Goal: Task Accomplishment & Management: Complete application form

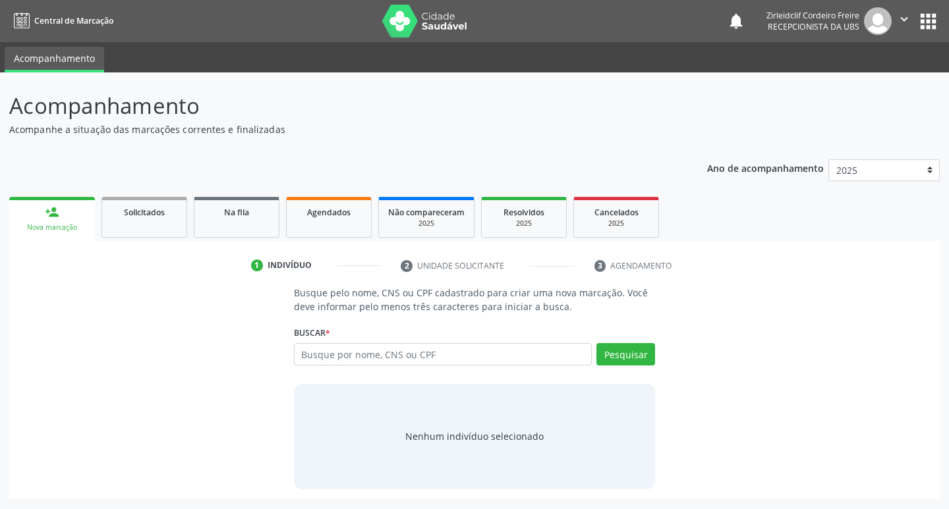
click at [382, 342] on div "Buscar * Busque por nome, CNS ou CPF Nenhum resultado encontrado para: " " Digi…" at bounding box center [475, 348] width 362 height 51
click at [368, 356] on input "text" at bounding box center [443, 354] width 298 height 22
click at [639, 352] on button "Pesquisar" at bounding box center [625, 354] width 59 height 22
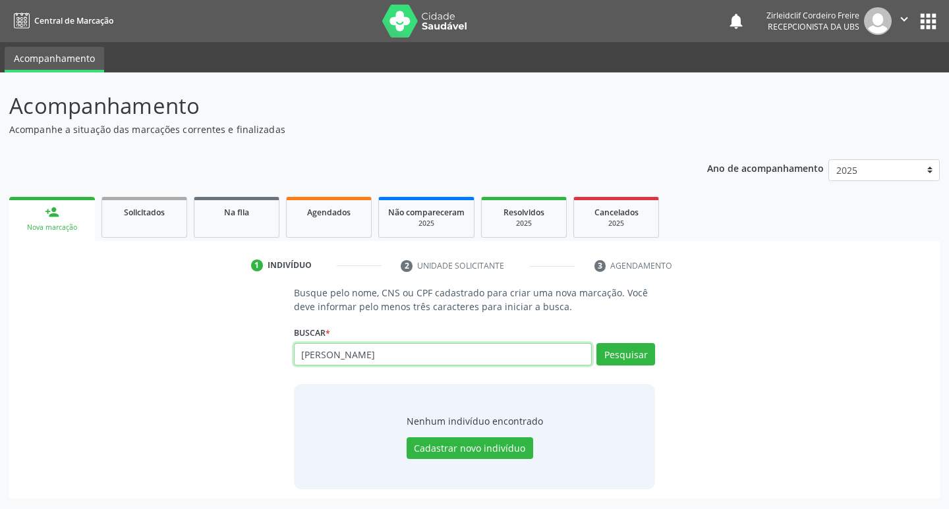
click at [441, 355] on input "[PERSON_NAME]" at bounding box center [443, 354] width 298 height 22
type input "n"
type input "704703579204840"
click at [619, 355] on button "Pesquisar" at bounding box center [625, 354] width 59 height 22
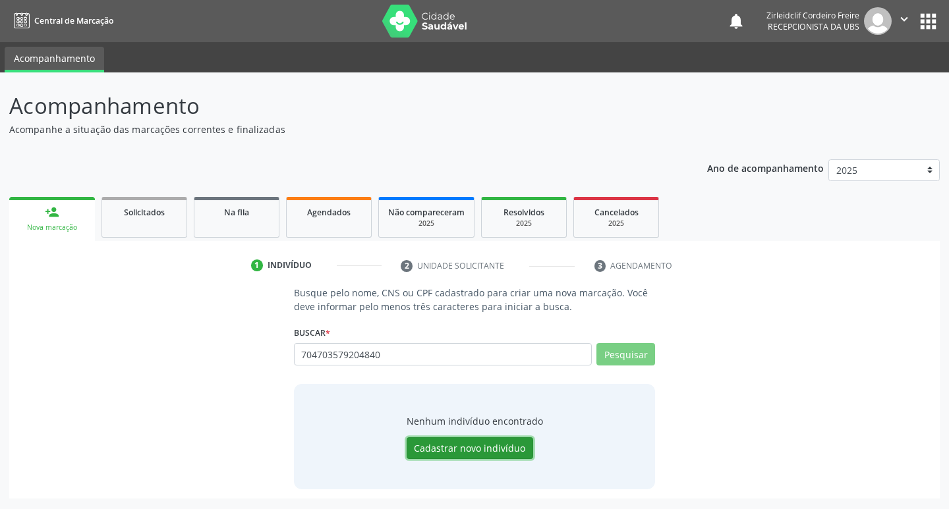
click at [485, 451] on button "Cadastrar novo indivíduo" at bounding box center [469, 448] width 126 height 22
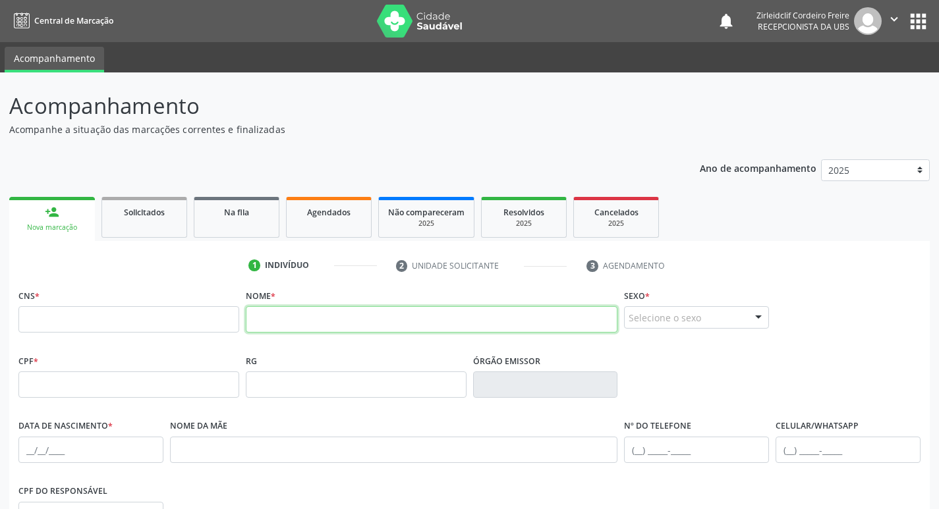
click at [260, 323] on input "text" at bounding box center [432, 319] width 372 height 26
type input "n"
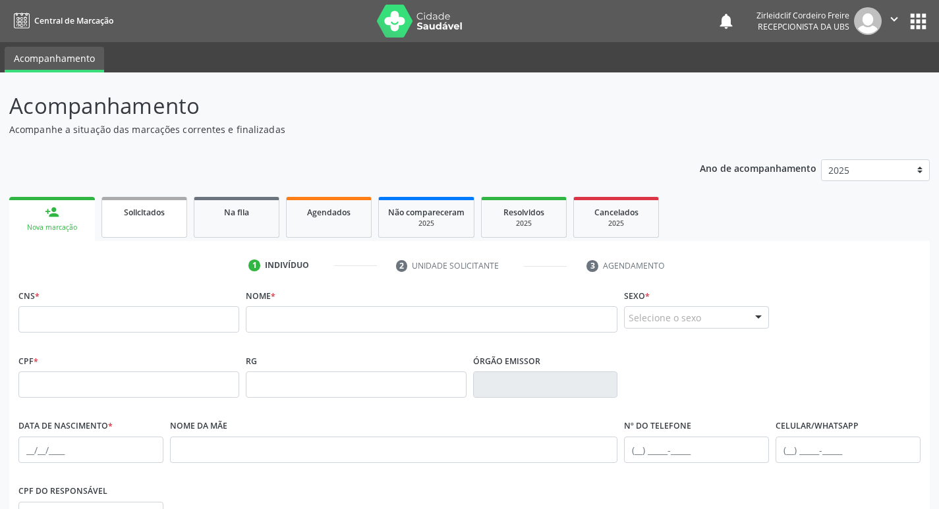
click at [150, 221] on link "Solicitados" at bounding box center [144, 217] width 86 height 41
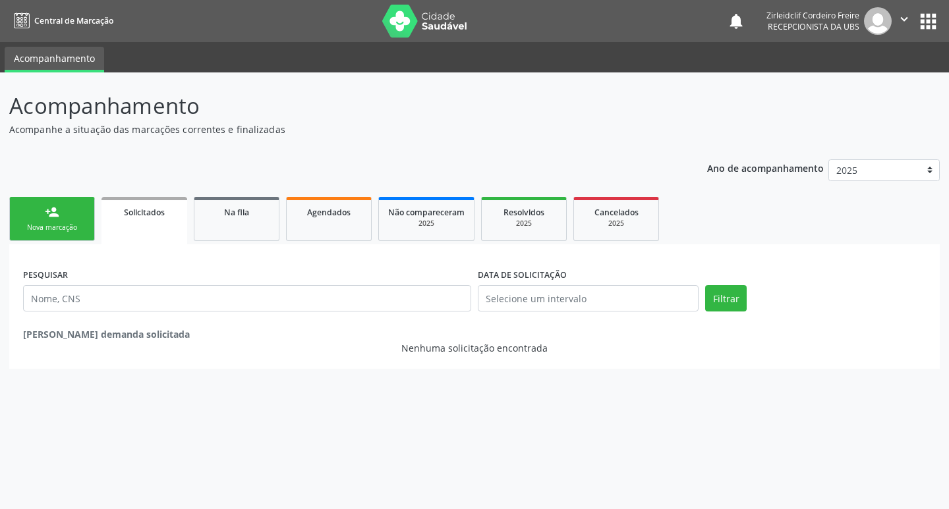
click at [78, 221] on link "person_add Nova marcação" at bounding box center [52, 219] width 86 height 44
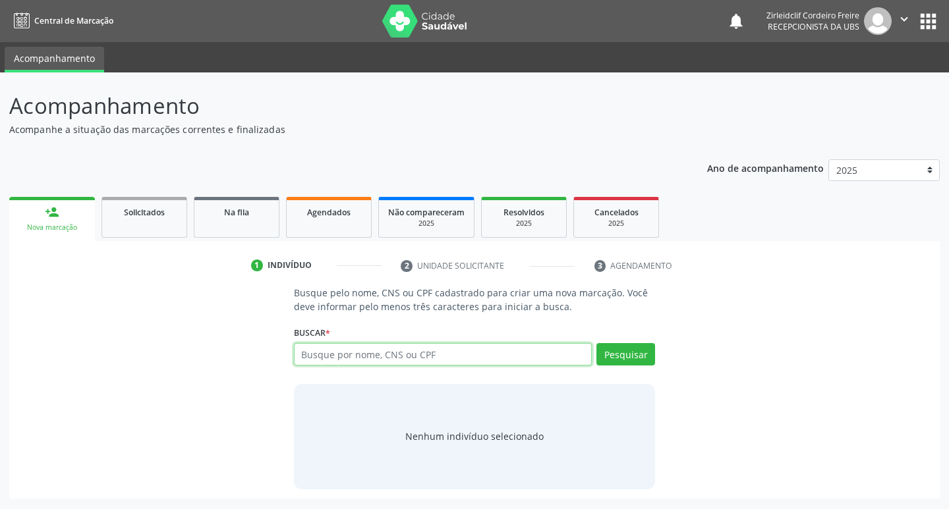
click at [318, 362] on input "text" at bounding box center [443, 354] width 298 height 22
type input "704703579204840"
click at [612, 357] on button "Pesquisar" at bounding box center [625, 354] width 59 height 22
type input "704703579204840"
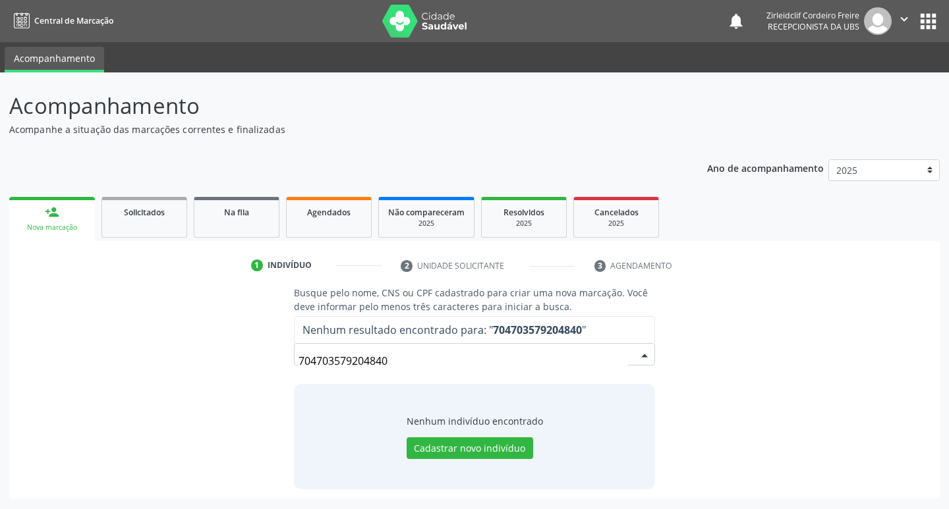
drag, startPoint x: 414, startPoint y: 359, endPoint x: 415, endPoint y: 352, distance: 7.4
click at [413, 358] on input "704703579204840" at bounding box center [463, 361] width 330 height 26
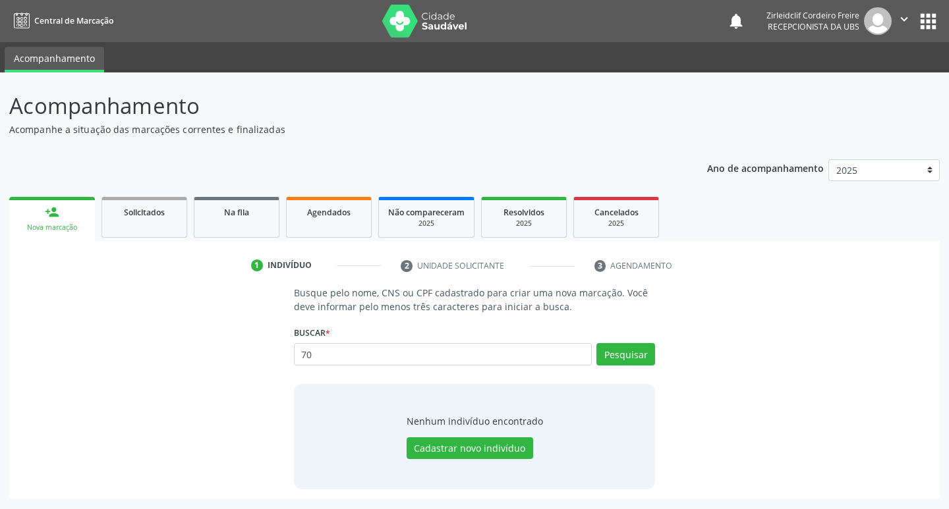
type input "7"
type input "[PERSON_NAME]"
click at [649, 354] on button "Pesquisar" at bounding box center [625, 354] width 59 height 22
click at [630, 353] on button "Pesquisar" at bounding box center [625, 354] width 59 height 22
click at [624, 350] on button "Pesquisar" at bounding box center [625, 354] width 59 height 22
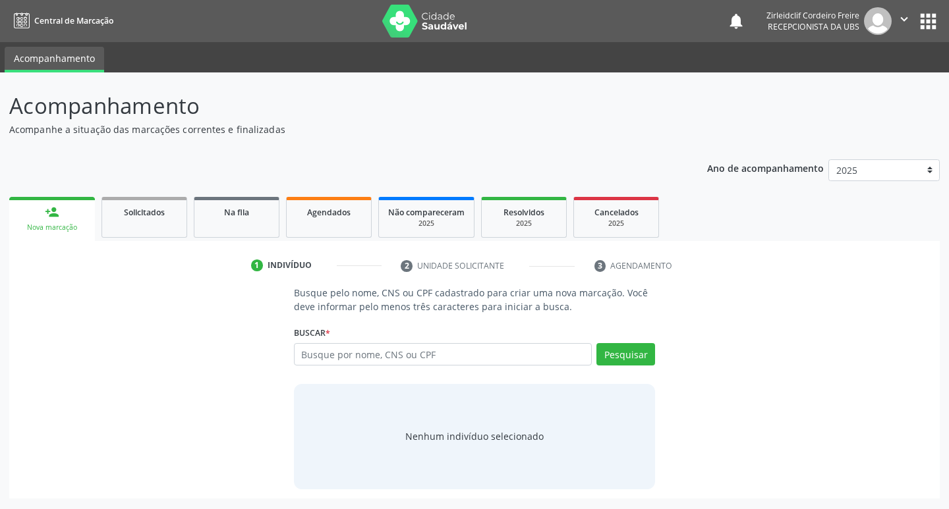
click at [385, 355] on input "text" at bounding box center [443, 354] width 298 height 22
click at [631, 358] on button "Pesquisar" at bounding box center [625, 354] width 59 height 22
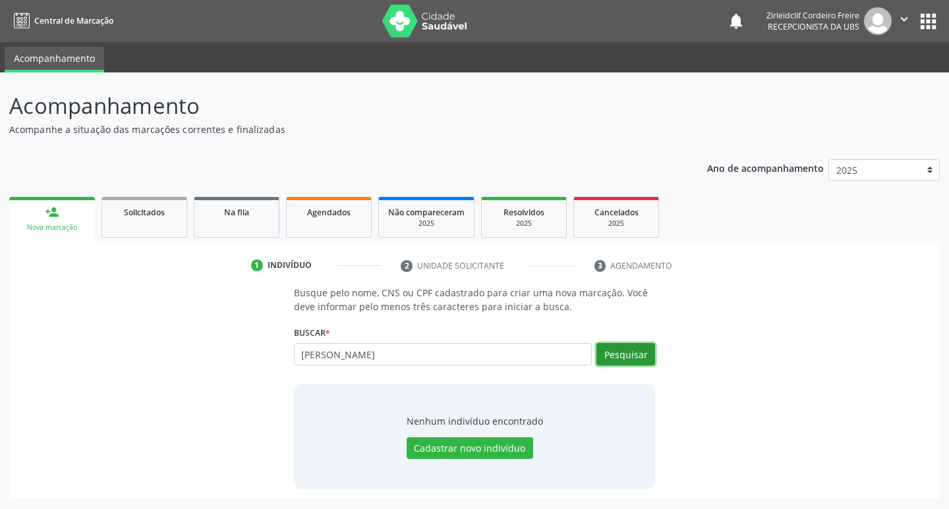
click at [621, 350] on button "Pesquisar" at bounding box center [625, 354] width 59 height 22
click at [314, 354] on input "[PERSON_NAME]" at bounding box center [443, 354] width 298 height 22
click at [316, 354] on input "[PERSON_NAME]" at bounding box center [443, 354] width 298 height 22
click at [621, 352] on button "Pesquisar" at bounding box center [625, 354] width 59 height 22
drag, startPoint x: 429, startPoint y: 360, endPoint x: 424, endPoint y: 354, distance: 7.5
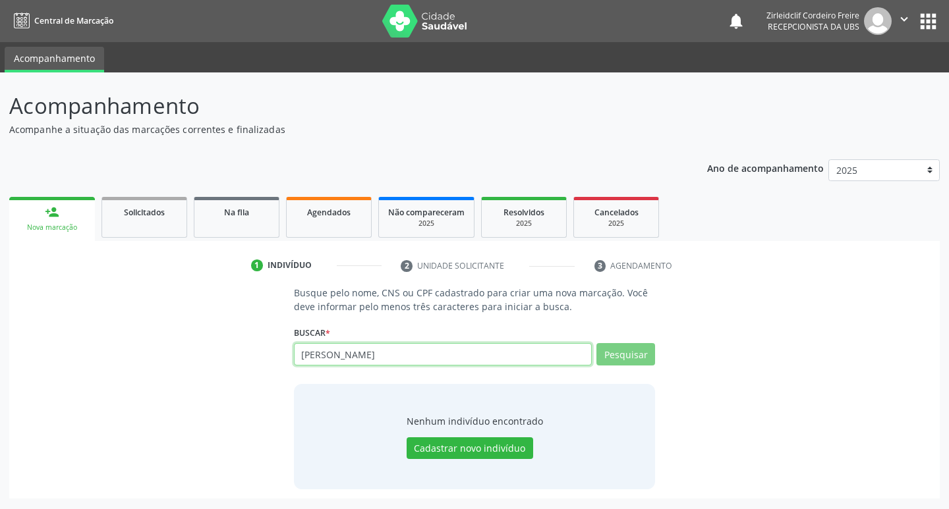
click at [428, 360] on input "nathalia maria magalhaes" at bounding box center [443, 354] width 298 height 22
type input "nathalia maria magalhaes"
type input "n"
click at [327, 365] on input "text" at bounding box center [443, 354] width 298 height 22
type input "hildo de lima nascimento"
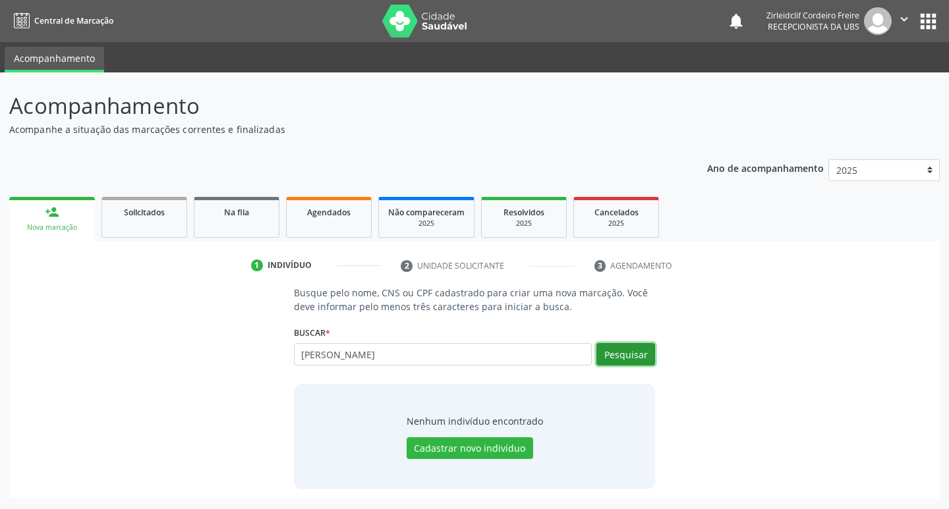
click at [625, 357] on button "Pesquisar" at bounding box center [625, 354] width 59 height 22
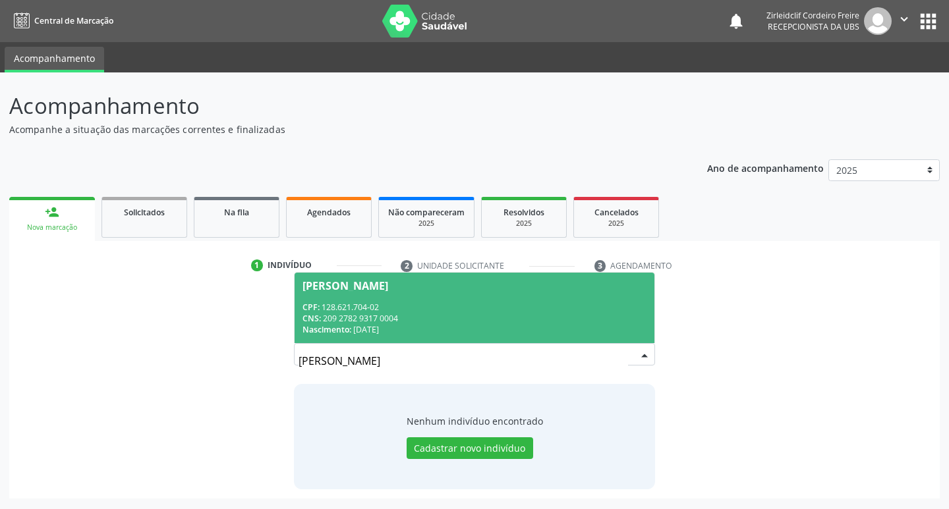
click at [441, 320] on div "CNS: 209 2782 9317 0004" at bounding box center [474, 318] width 345 height 11
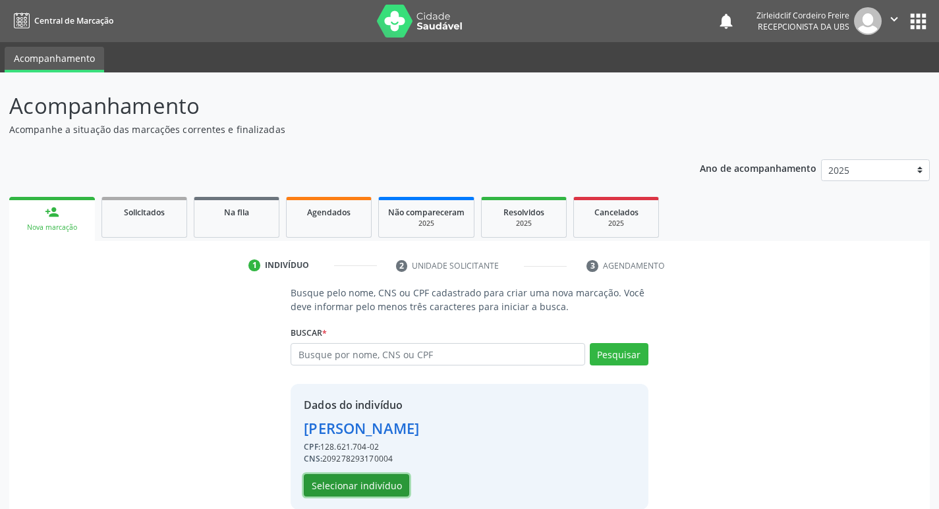
click at [352, 488] on button "Selecionar indivíduo" at bounding box center [356, 485] width 105 height 22
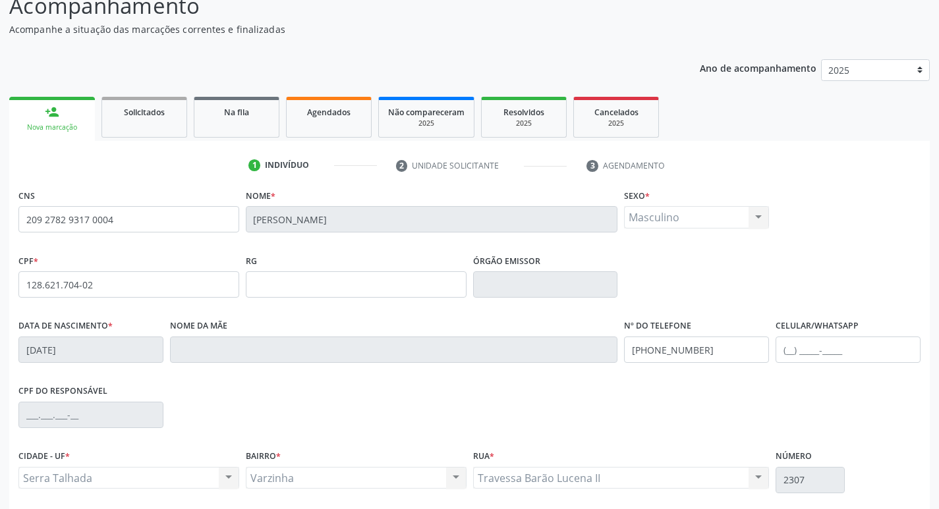
scroll to position [205, 0]
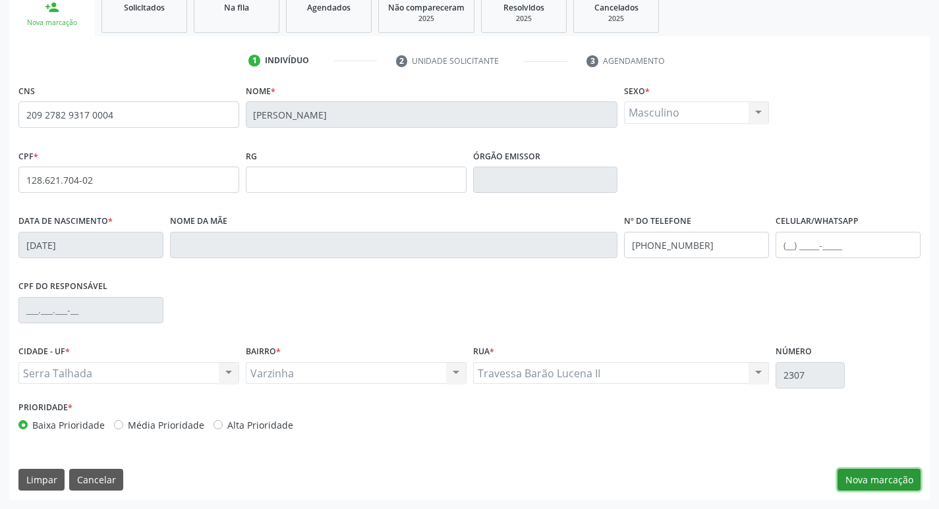
click at [855, 484] on button "Nova marcação" at bounding box center [878, 480] width 83 height 22
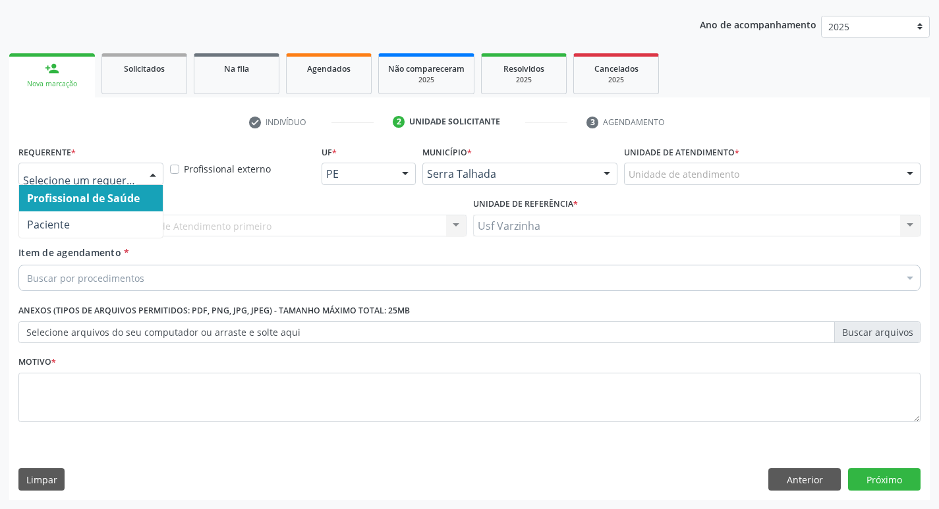
drag, startPoint x: 155, startPoint y: 173, endPoint x: 129, endPoint y: 200, distance: 37.8
click at [154, 173] on div at bounding box center [153, 174] width 20 height 22
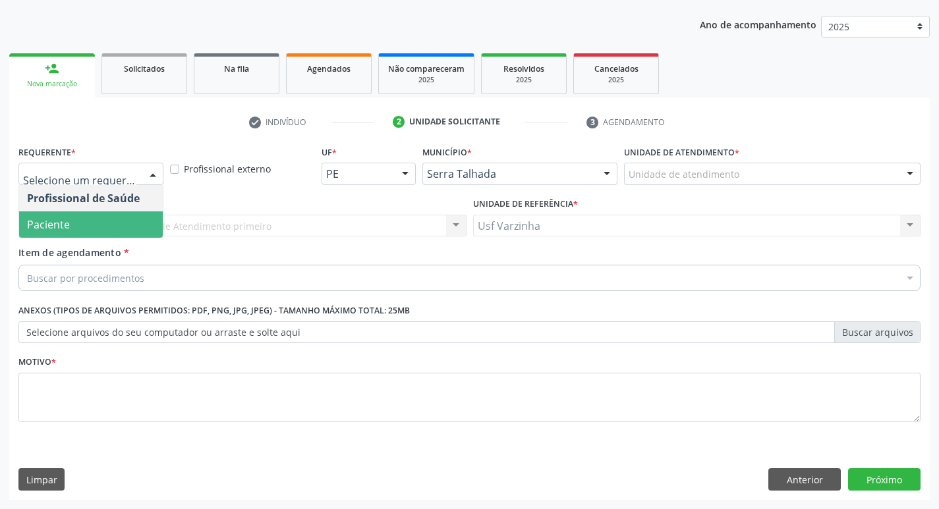
click at [115, 223] on span "Paciente" at bounding box center [91, 224] width 144 height 26
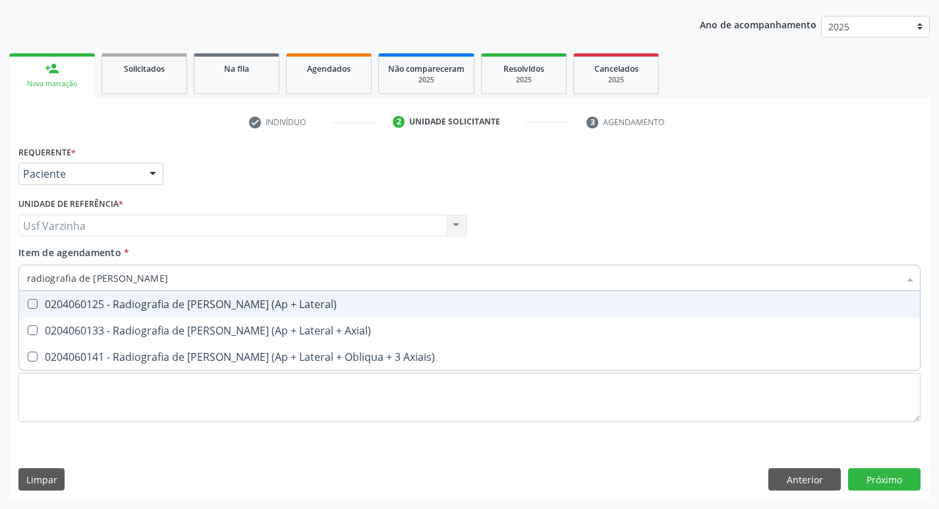
type input "radiografia de joel"
click at [223, 303] on div "0204060125 - Radiografia de Joelho (Ap + Lateral)" at bounding box center [469, 304] width 885 height 11
checkbox Lateral\) "true"
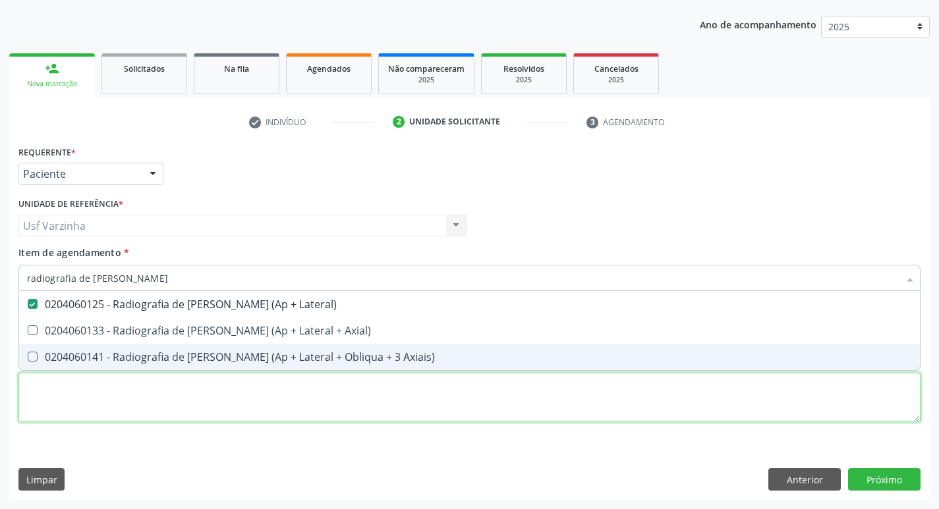
drag, startPoint x: 112, startPoint y: 379, endPoint x: 192, endPoint y: 382, distance: 80.4
click at [112, 379] on div "Requerente * Paciente Profissional de Saúde Paciente Nenhum resultado encontrad…" at bounding box center [469, 291] width 902 height 298
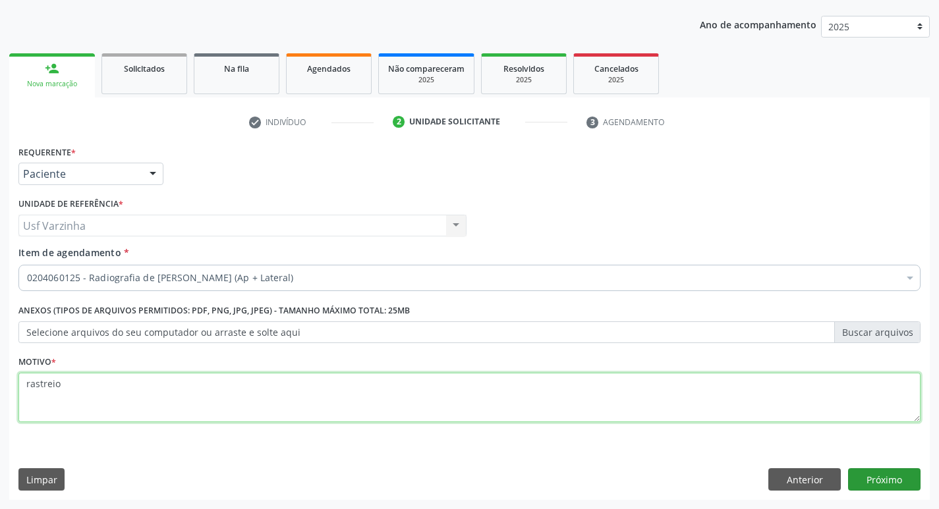
type textarea "rastreio"
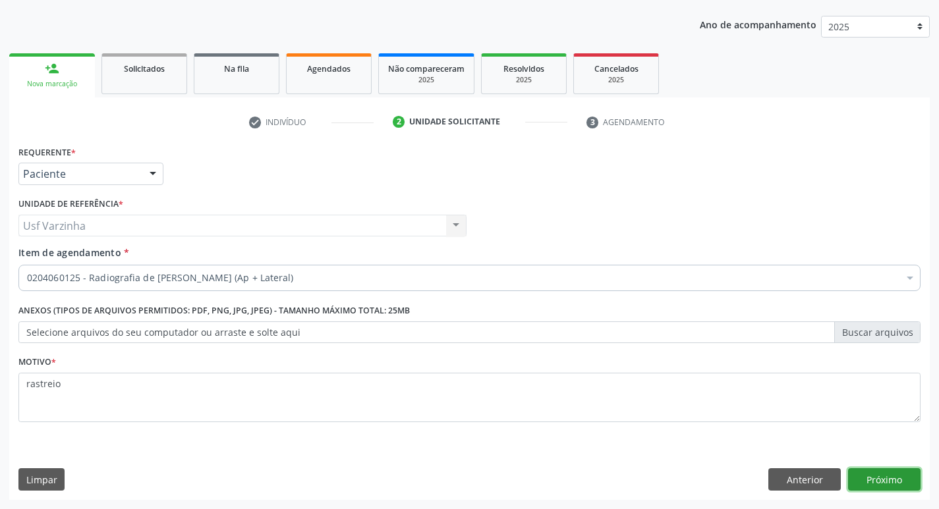
click at [866, 472] on button "Próximo" at bounding box center [884, 479] width 72 height 22
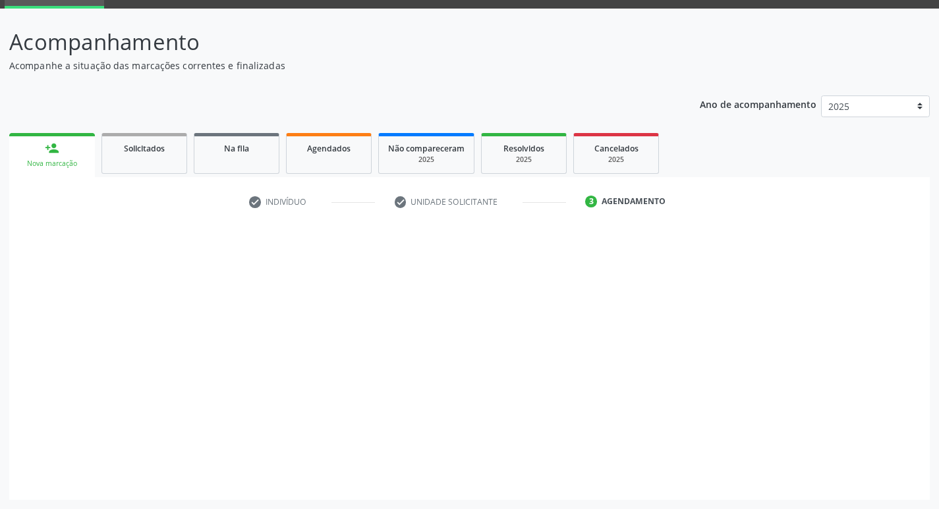
scroll to position [64, 0]
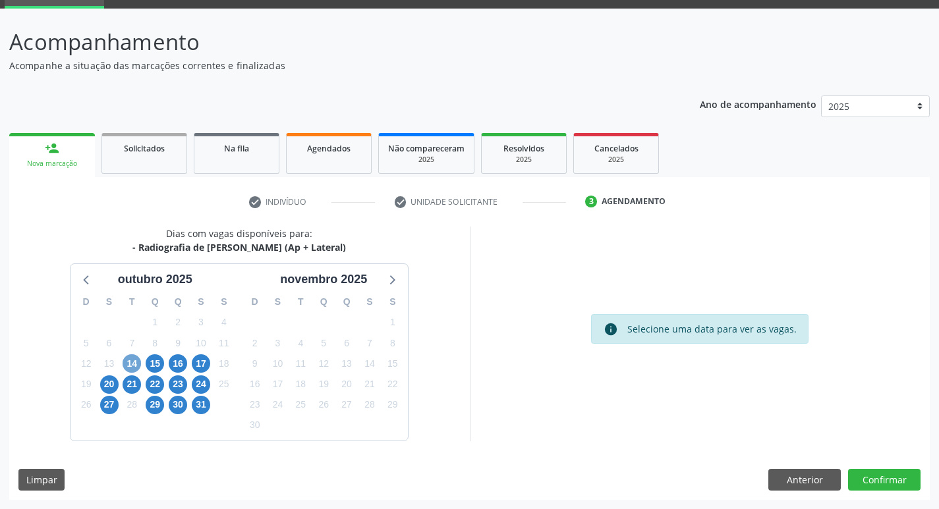
click at [133, 367] on span "14" at bounding box center [132, 363] width 18 height 18
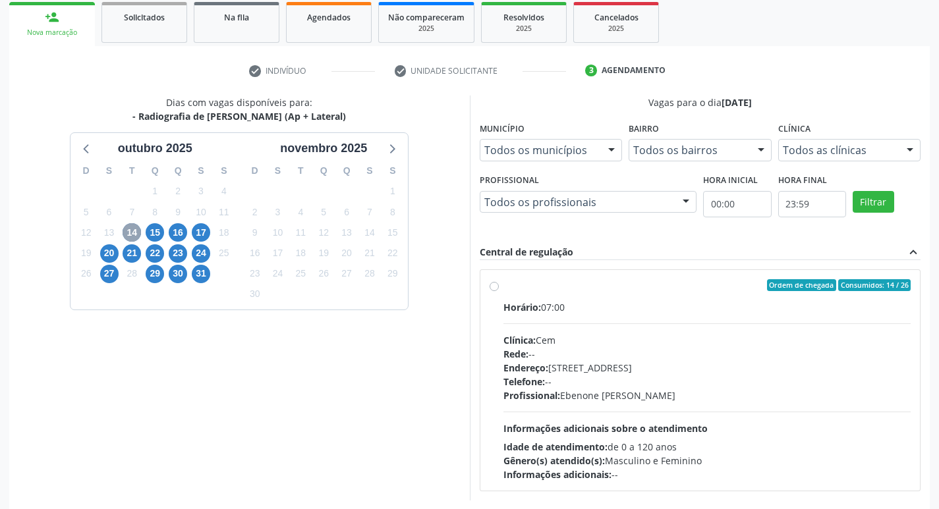
scroll to position [196, 0]
click at [174, 254] on span "23" at bounding box center [178, 253] width 18 height 18
click at [503, 287] on label "Ordem de chegada Consumidos: 0 / 26 Horário: 07:00 Clínica: Cem Rede: -- Endere…" at bounding box center [707, 380] width 408 height 202
click at [491, 287] on input "Ordem de chegada Consumidos: 0 / 26 Horário: 07:00 Clínica: Cem Rede: -- Endere…" at bounding box center [493, 285] width 9 height 12
radio input "true"
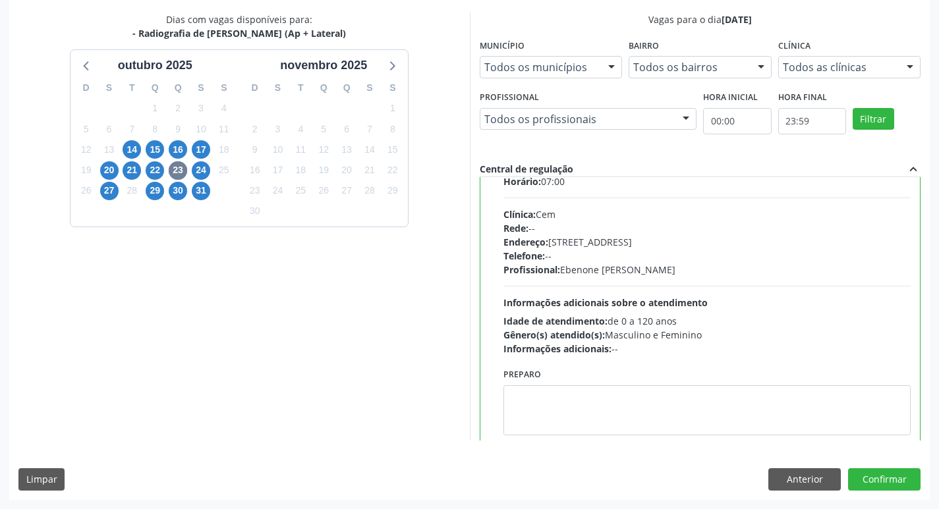
scroll to position [65, 0]
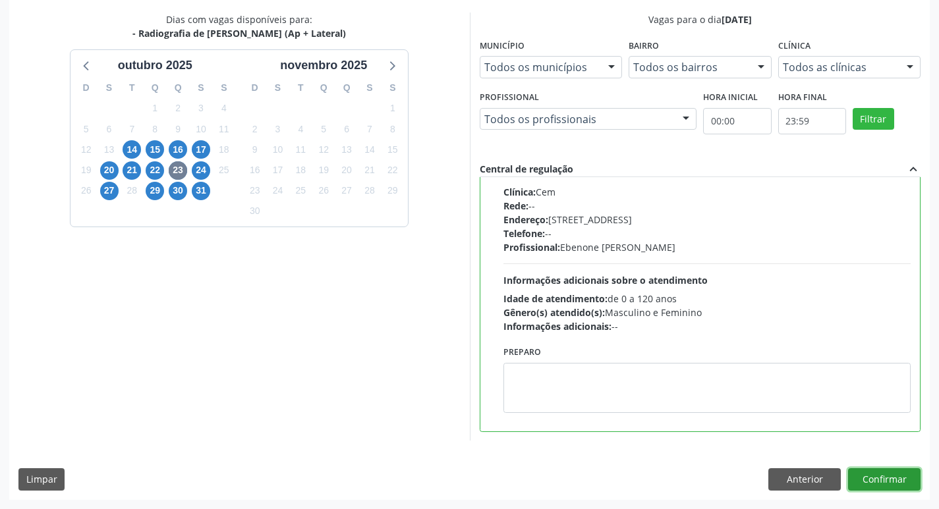
click at [880, 484] on button "Confirmar" at bounding box center [884, 479] width 72 height 22
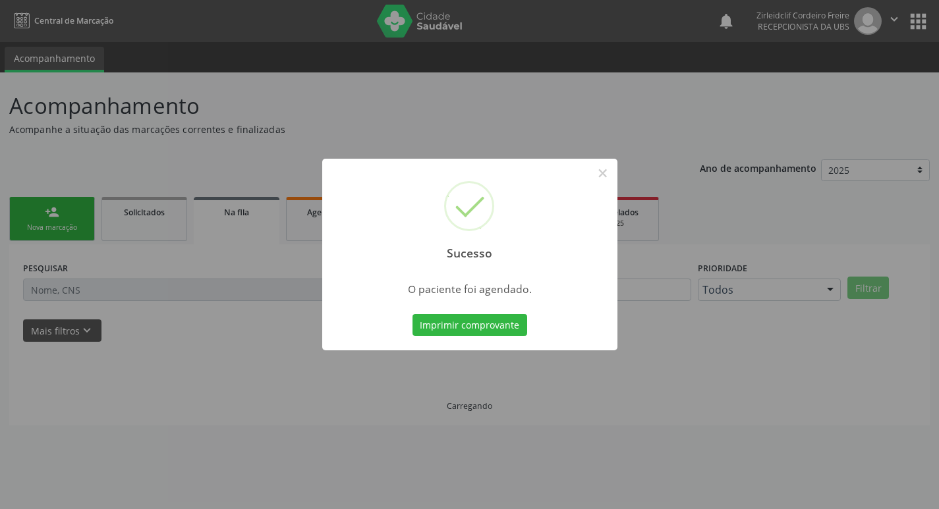
scroll to position [0, 0]
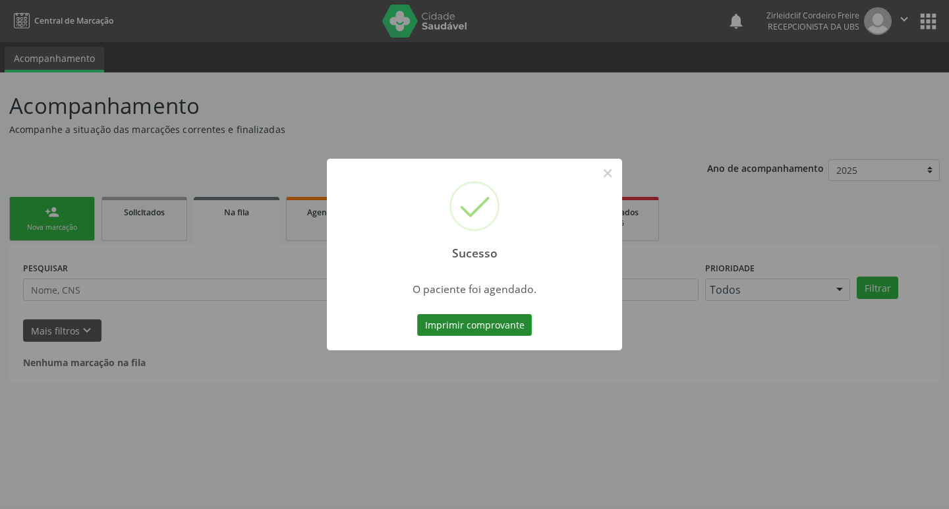
click at [470, 327] on button "Imprimir comprovante" at bounding box center [474, 325] width 115 height 22
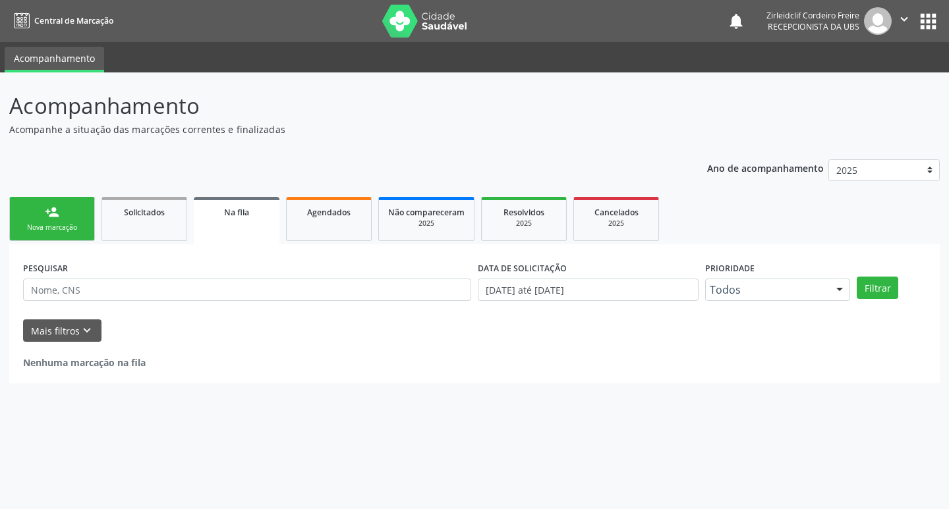
click at [73, 225] on div "Nova marcação" at bounding box center [52, 228] width 66 height 10
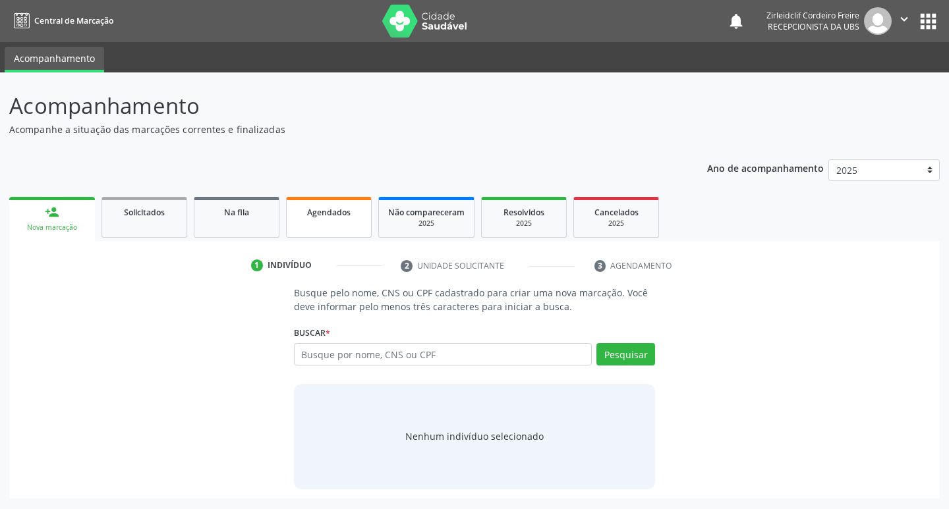
click at [314, 223] on link "Agendados" at bounding box center [329, 217] width 86 height 41
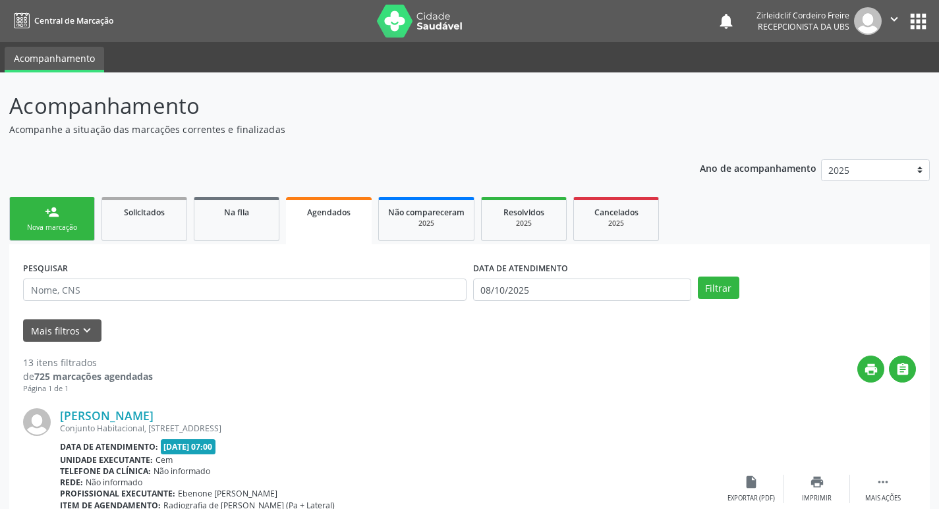
click at [70, 220] on link "person_add Nova marcação" at bounding box center [52, 219] width 86 height 44
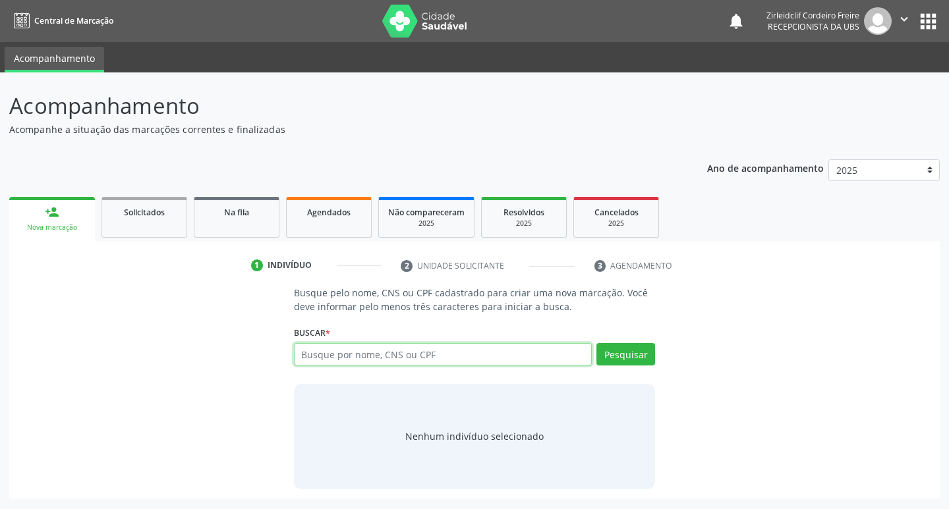
click at [339, 355] on input "text" at bounding box center [443, 354] width 298 height 22
click at [347, 208] on span "Agendados" at bounding box center [328, 212] width 43 height 11
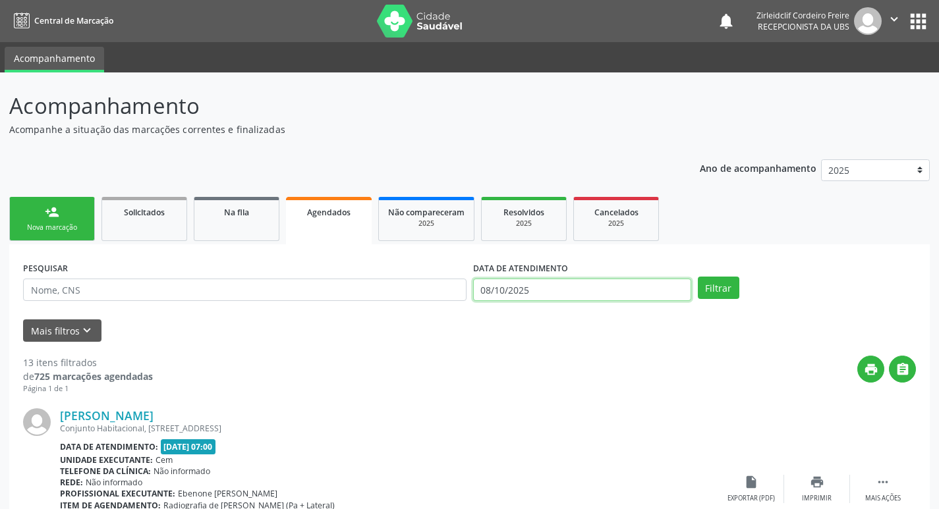
click at [537, 286] on input "08/10/2025" at bounding box center [582, 290] width 218 height 22
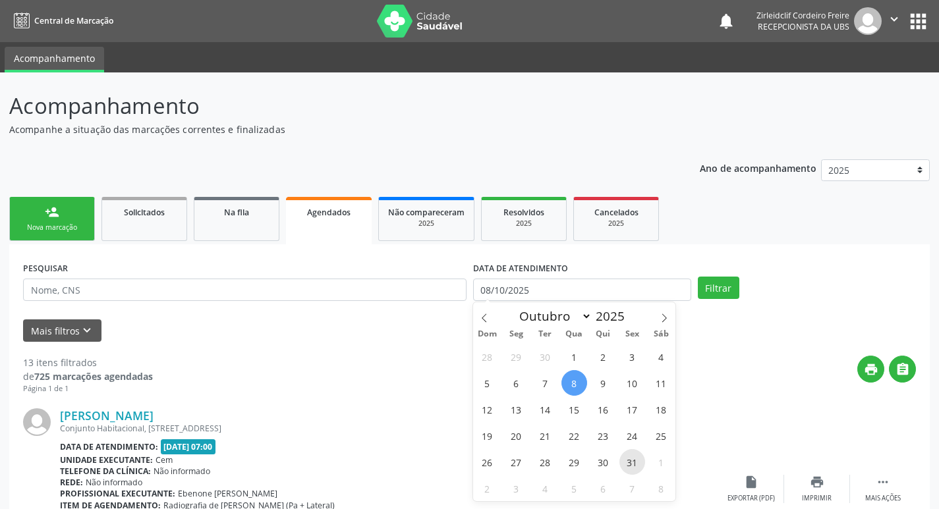
click at [632, 462] on span "31" at bounding box center [632, 462] width 26 height 26
type input "31/10/2025"
click at [634, 465] on span "31" at bounding box center [632, 462] width 26 height 26
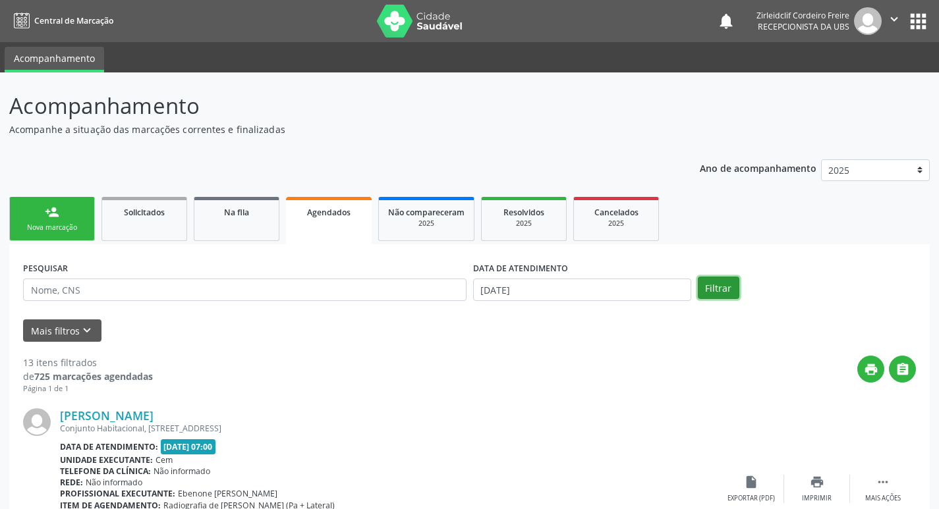
click at [712, 293] on button "Filtrar" at bounding box center [719, 288] width 42 height 22
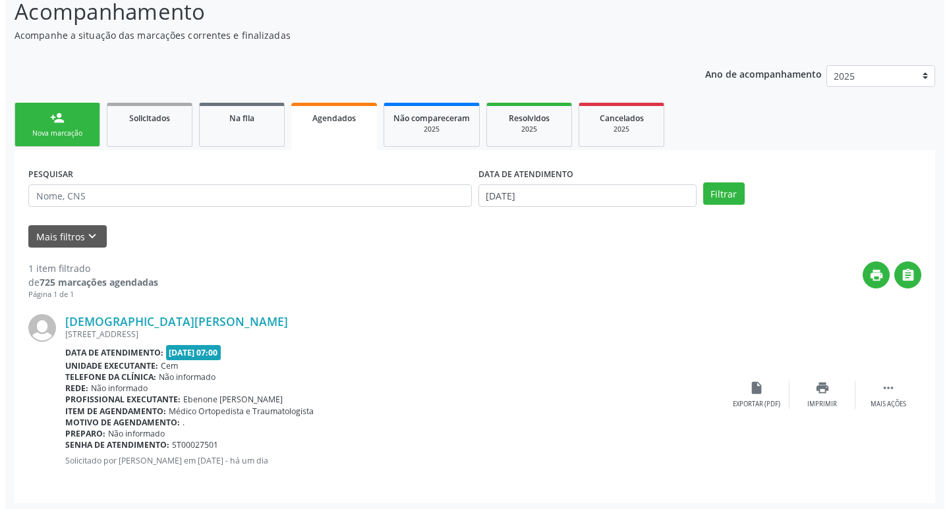
scroll to position [98, 0]
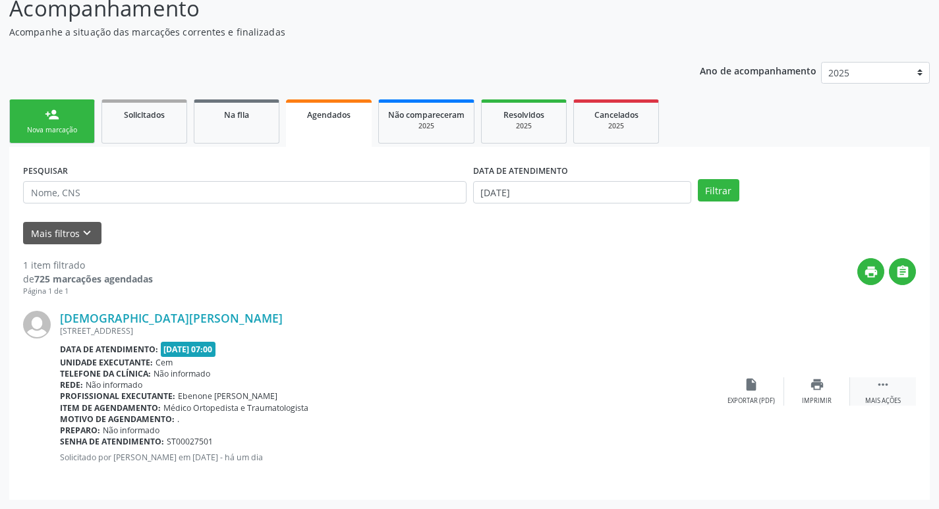
click at [887, 395] on div " Mais ações" at bounding box center [883, 391] width 66 height 28
click at [750, 396] on div "cancel Cancelar" at bounding box center [751, 391] width 66 height 28
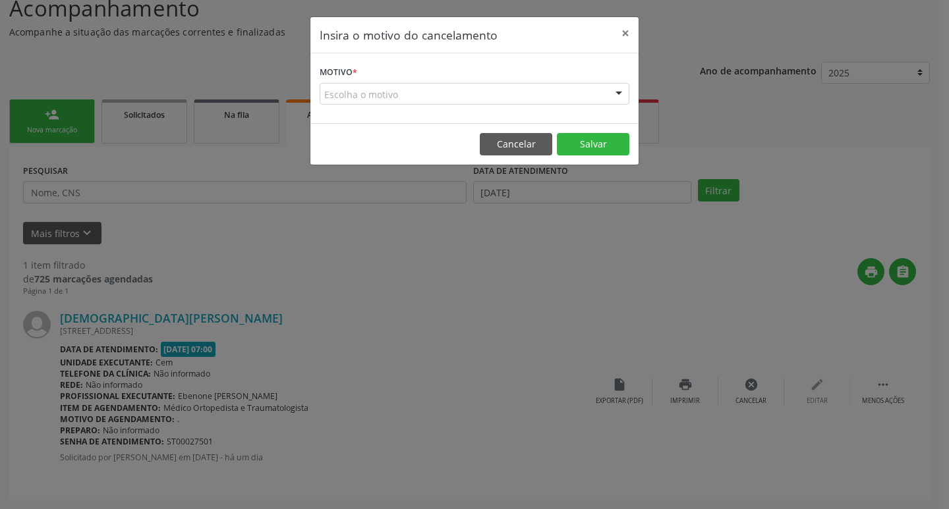
click at [345, 91] on div "Escolha o motivo" at bounding box center [475, 94] width 310 height 22
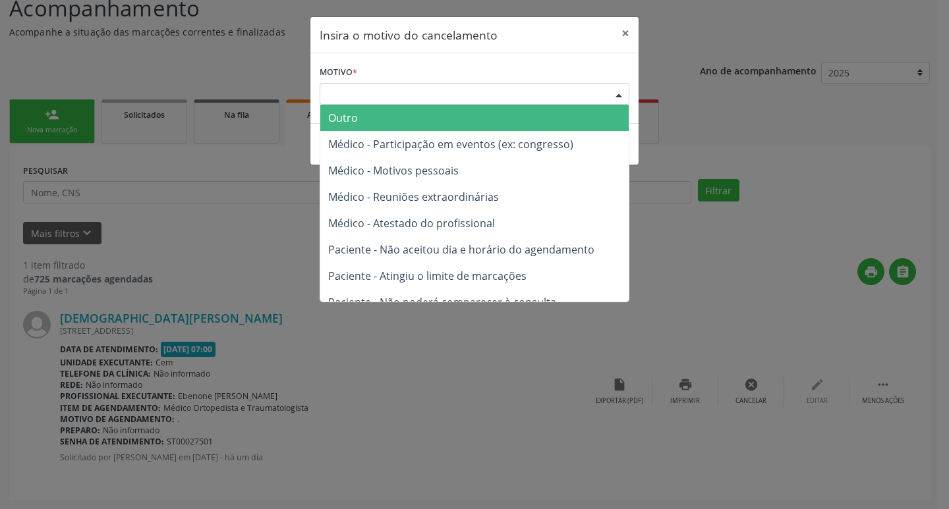
click at [352, 119] on span "Outro" at bounding box center [343, 118] width 30 height 14
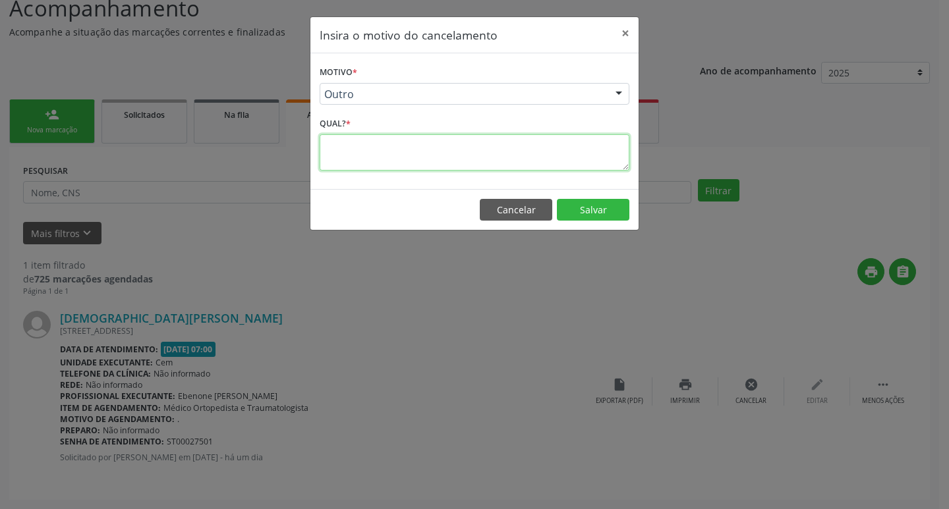
click at [354, 152] on textarea at bounding box center [475, 152] width 310 height 36
click at [374, 144] on textarea "paciente ja foi regulada" at bounding box center [475, 152] width 310 height 36
click at [434, 147] on textarea "paciente já foi regulada" at bounding box center [475, 152] width 310 height 36
type textarea "paciente já foi regulada para outra data."
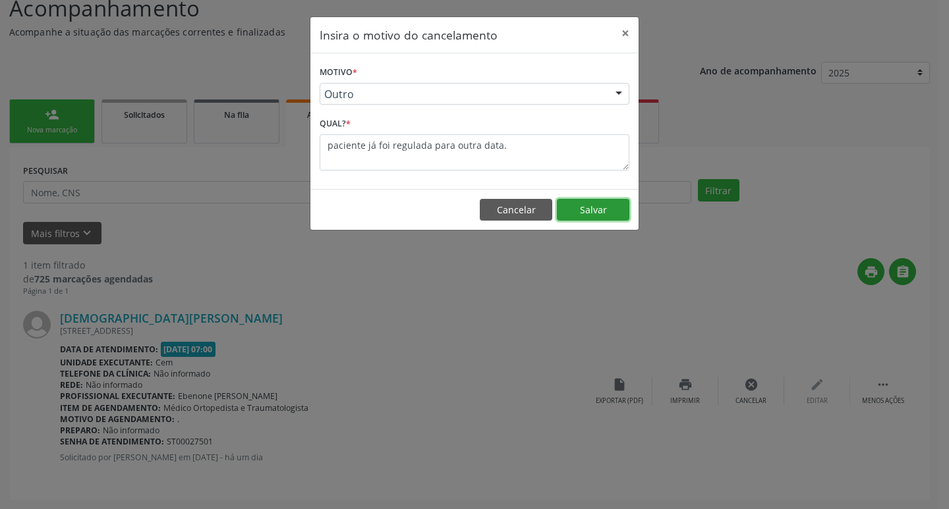
click at [592, 207] on button "Salvar" at bounding box center [593, 210] width 72 height 22
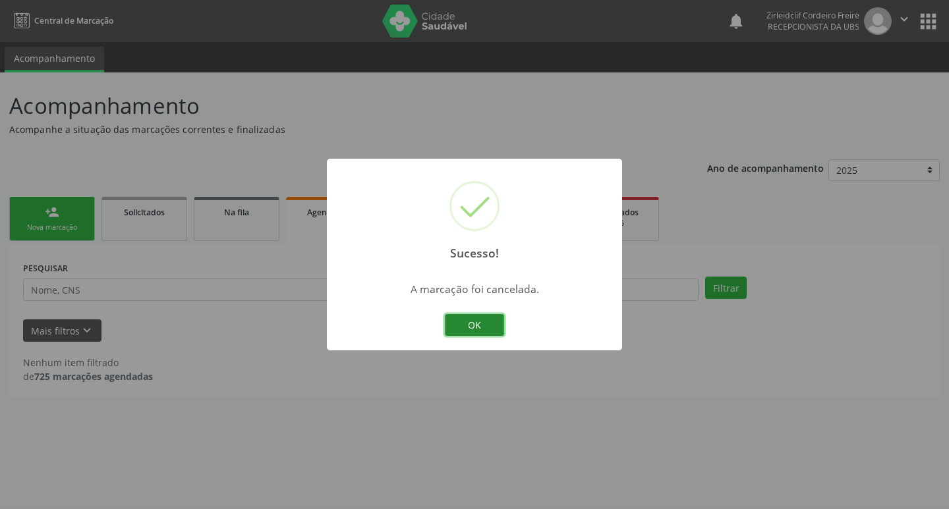
click at [487, 329] on button "OK" at bounding box center [474, 325] width 59 height 22
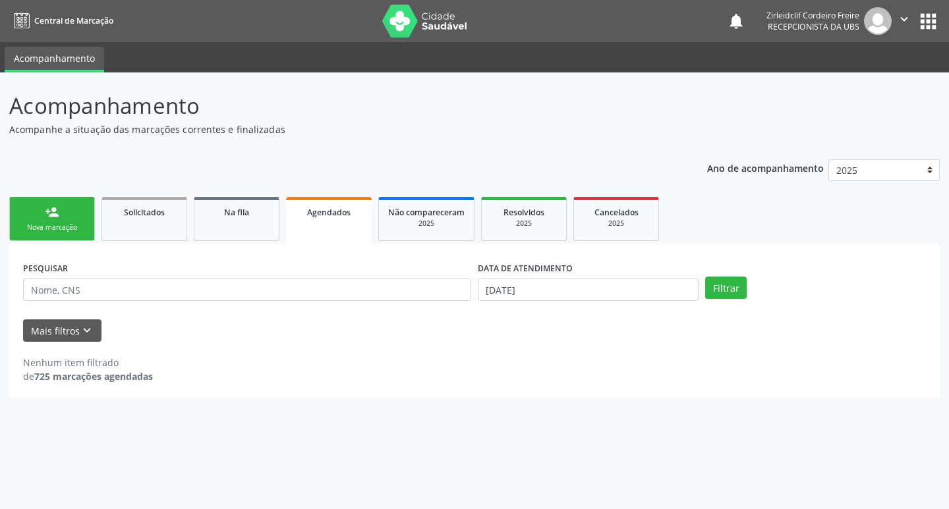
click at [69, 231] on div "Nova marcação" at bounding box center [52, 228] width 66 height 10
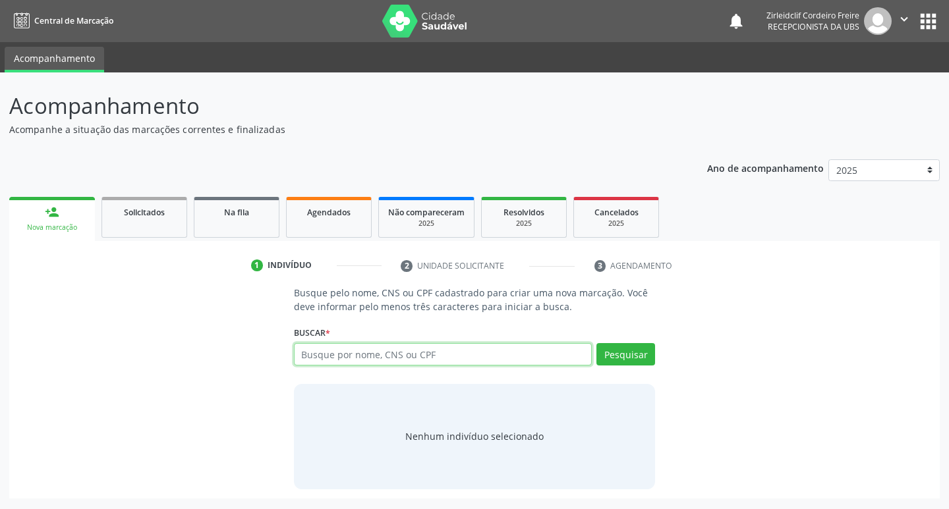
click at [317, 346] on input "text" at bounding box center [443, 354] width 298 height 22
type input "maria leidilena teles dos santos"
click at [625, 350] on button "Pesquisar" at bounding box center [625, 354] width 59 height 22
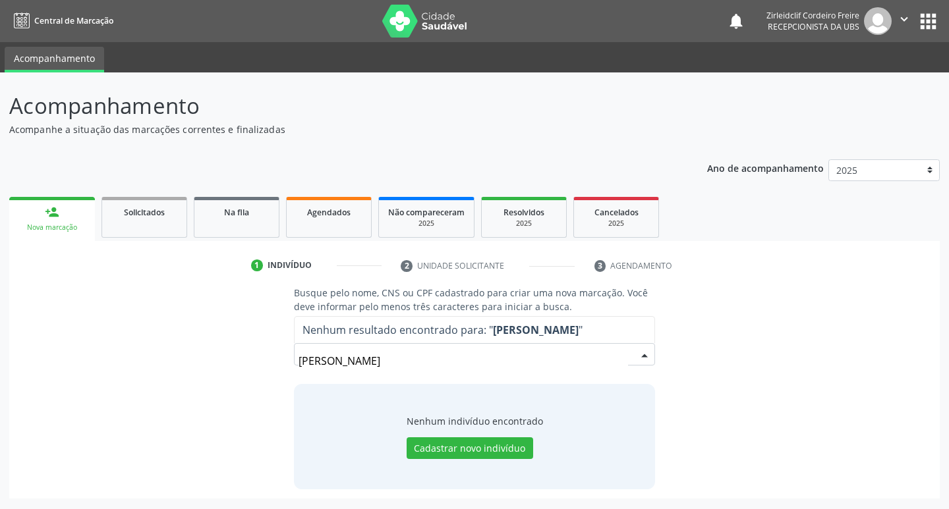
click at [467, 360] on input "maria leidilena teles dos santos" at bounding box center [463, 361] width 330 height 26
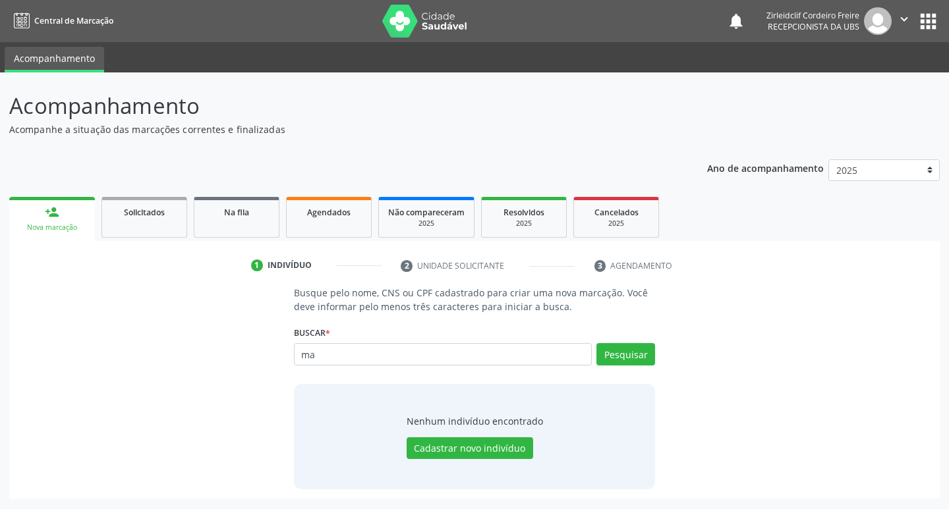
type input "m"
click at [679, 177] on div "Ano de acompanhamento 2025 2024 person_add Nova marcação Solicitados Na fila Ag…" at bounding box center [474, 324] width 930 height 349
click at [387, 360] on input "text" at bounding box center [443, 354] width 298 height 22
click at [611, 362] on button "Pesquisar" at bounding box center [625, 354] width 59 height 22
click at [642, 351] on button "Pesquisar" at bounding box center [625, 354] width 59 height 22
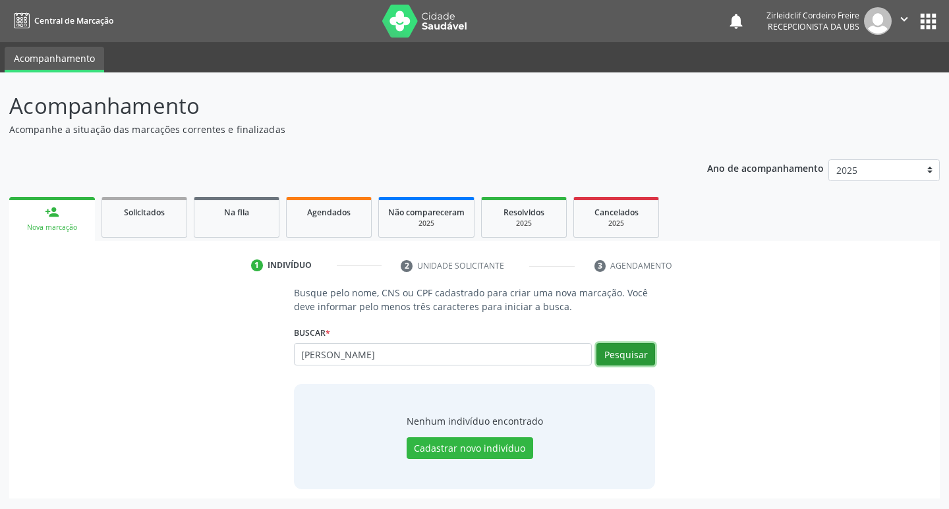
click at [640, 354] on button "Pesquisar" at bounding box center [625, 354] width 59 height 22
click at [455, 358] on input "[PERSON_NAME]" at bounding box center [443, 354] width 298 height 22
type input "n"
click at [454, 357] on input "text" at bounding box center [443, 354] width 298 height 22
type input "13092420462"
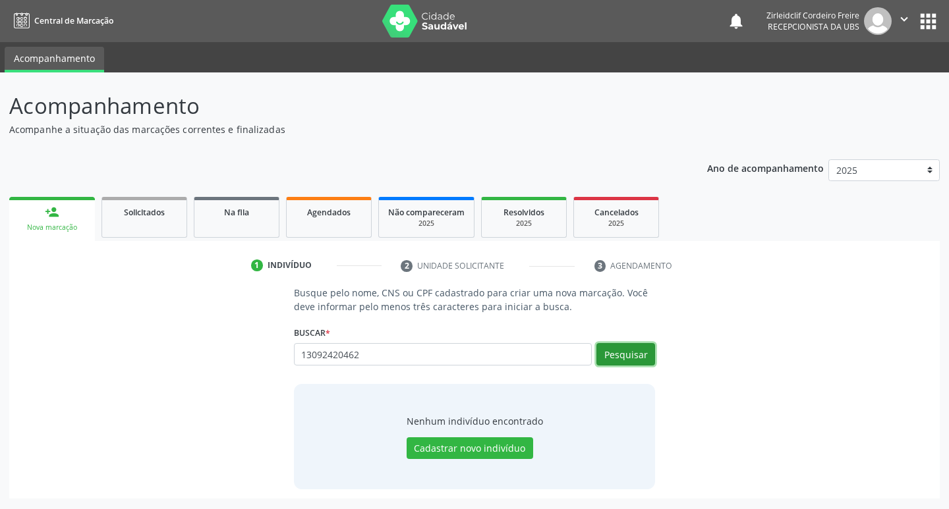
click at [627, 356] on button "Pesquisar" at bounding box center [625, 354] width 59 height 22
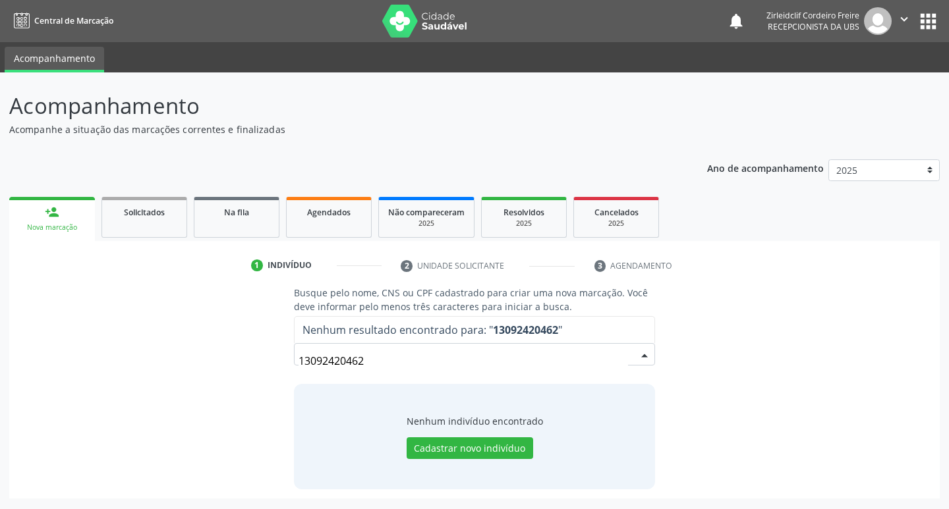
click at [400, 364] on input "13092420462" at bounding box center [463, 361] width 330 height 26
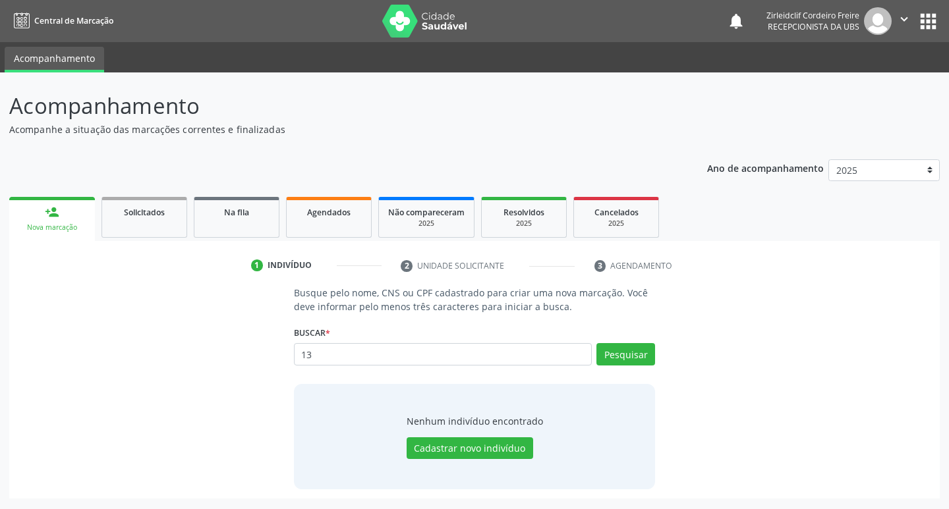
type input "1"
type input "704703579204840"
click at [630, 358] on button "Pesquisar" at bounding box center [625, 354] width 59 height 22
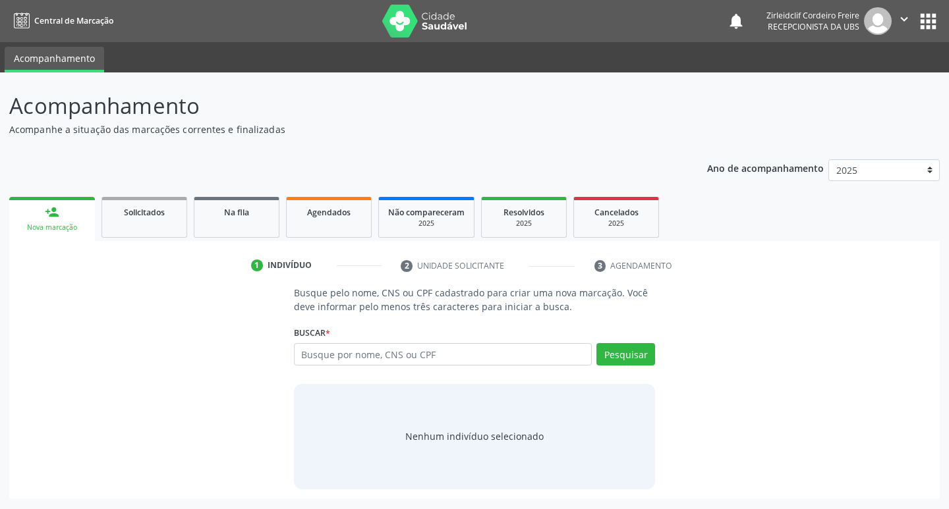
click at [385, 350] on input "text" at bounding box center [443, 354] width 298 height 22
type input "704703579204840"
click at [632, 346] on button "Pesquisar" at bounding box center [625, 354] width 59 height 22
type input "704703579204840"
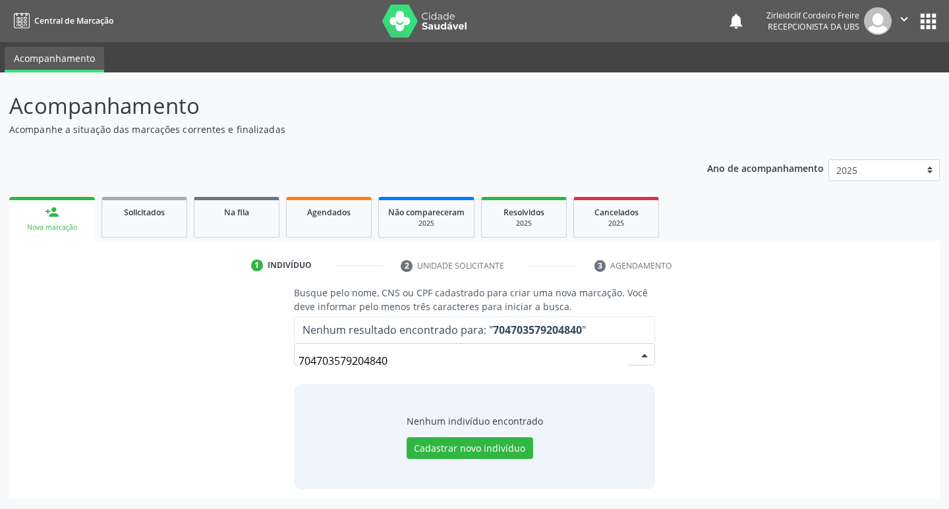
click at [401, 360] on input "704703579204840" at bounding box center [463, 361] width 330 height 26
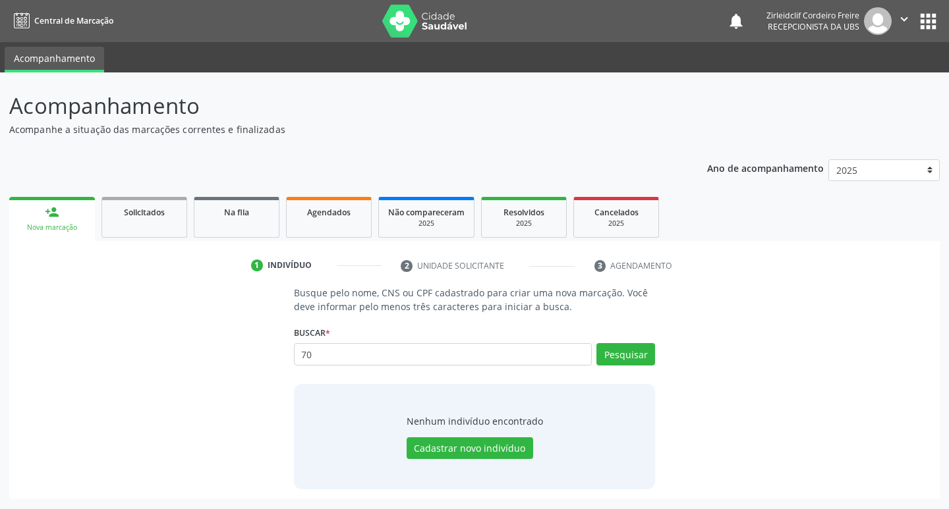
type input "7"
click at [640, 353] on button "Pesquisar" at bounding box center [625, 354] width 59 height 22
click at [630, 354] on button "Pesquisar" at bounding box center [625, 354] width 59 height 22
click at [459, 358] on input "[PERSON_NAME]" at bounding box center [443, 354] width 298 height 22
type input "n"
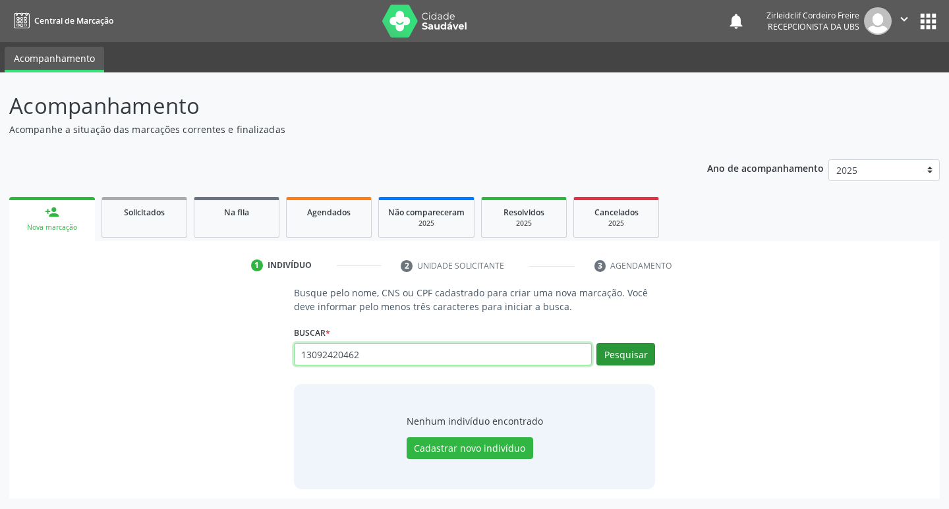
type input "13092420462"
click at [621, 347] on button "Pesquisar" at bounding box center [625, 354] width 59 height 22
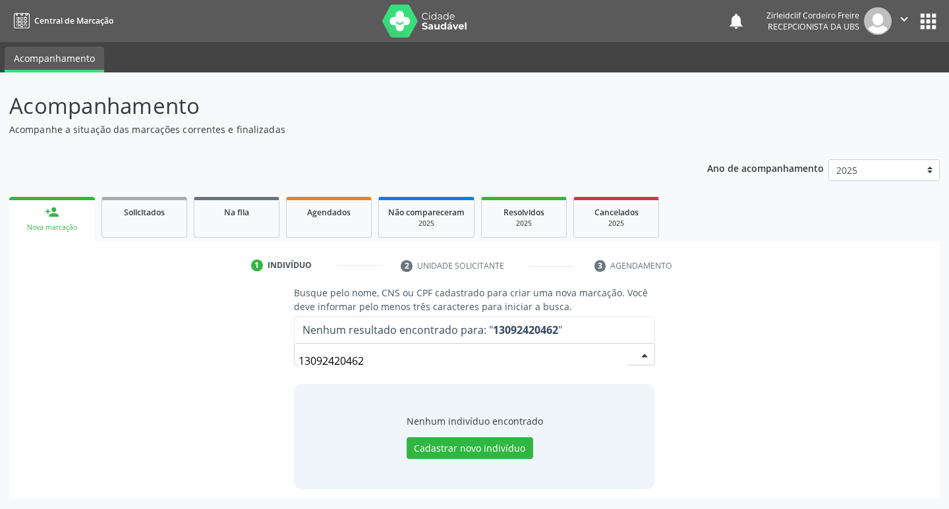
click at [386, 360] on input "13092420462" at bounding box center [463, 361] width 330 height 26
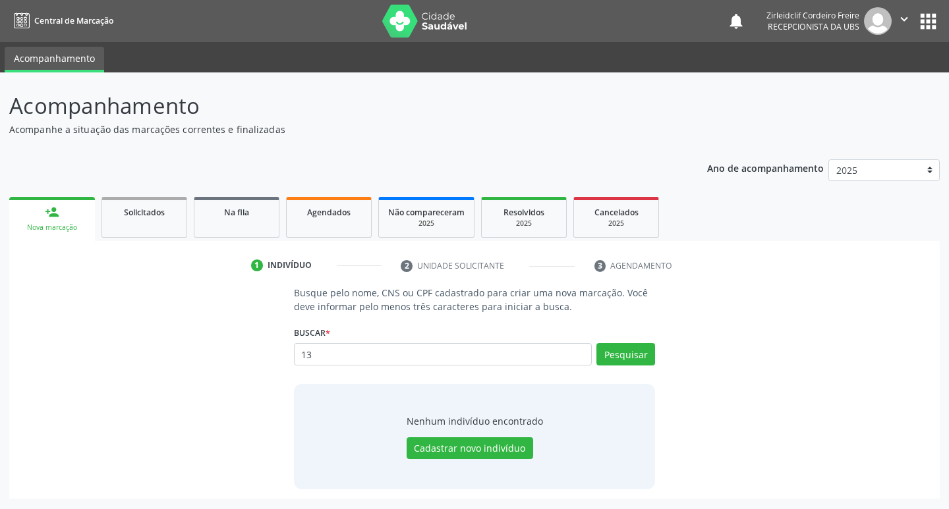
type input "1"
type input "natia maria"
click at [614, 356] on button "Pesquisar" at bounding box center [625, 354] width 59 height 22
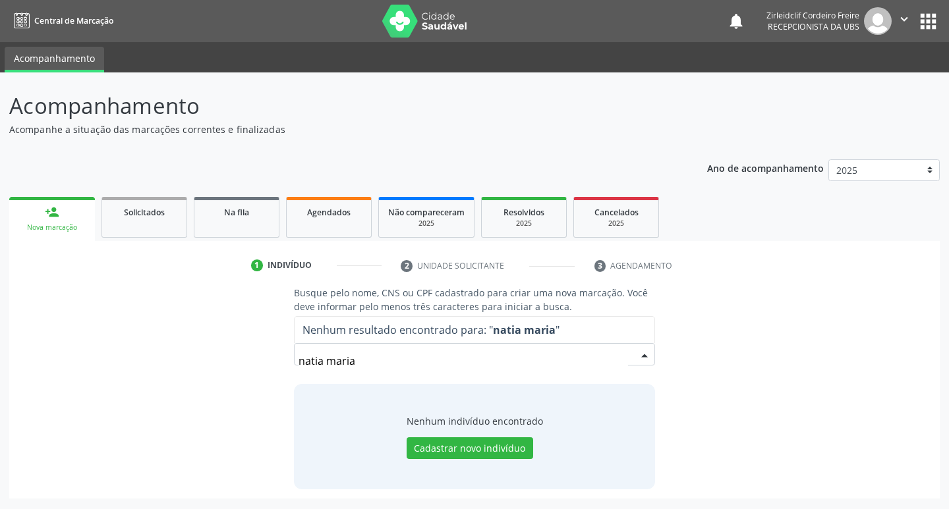
click at [364, 364] on input "natia maria" at bounding box center [463, 361] width 330 height 26
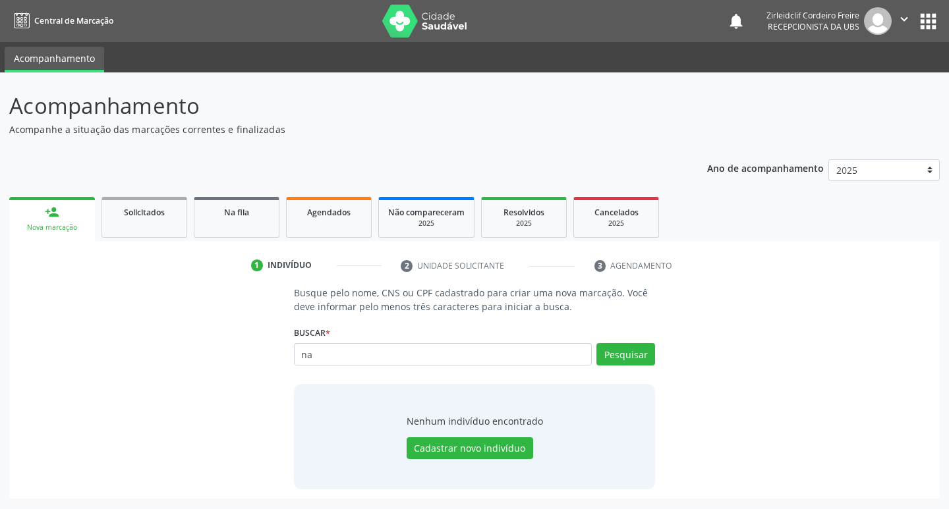
type input "n"
click at [634, 356] on button "Pesquisar" at bounding box center [625, 354] width 59 height 22
click at [625, 356] on button "Pesquisar" at bounding box center [625, 354] width 59 height 22
click at [363, 358] on input "[PERSON_NAME]" at bounding box center [443, 354] width 298 height 22
type input "n"
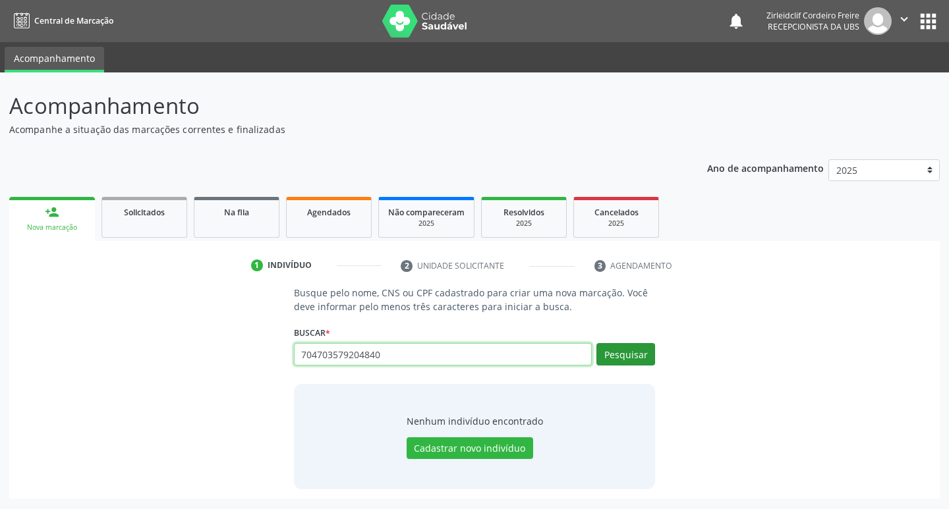
type input "704703579204840"
click at [629, 351] on button "Pesquisar" at bounding box center [625, 354] width 59 height 22
type input "704703579204840"
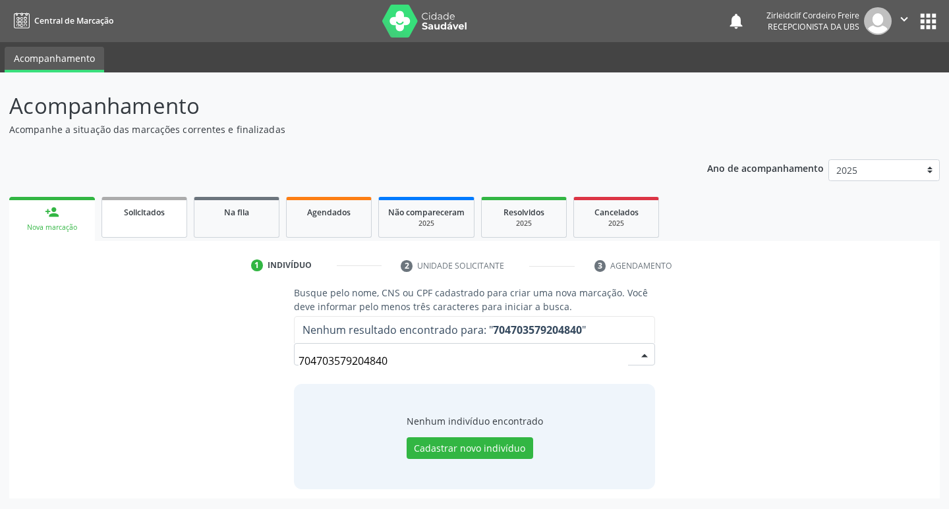
click at [159, 224] on link "Solicitados" at bounding box center [144, 217] width 86 height 41
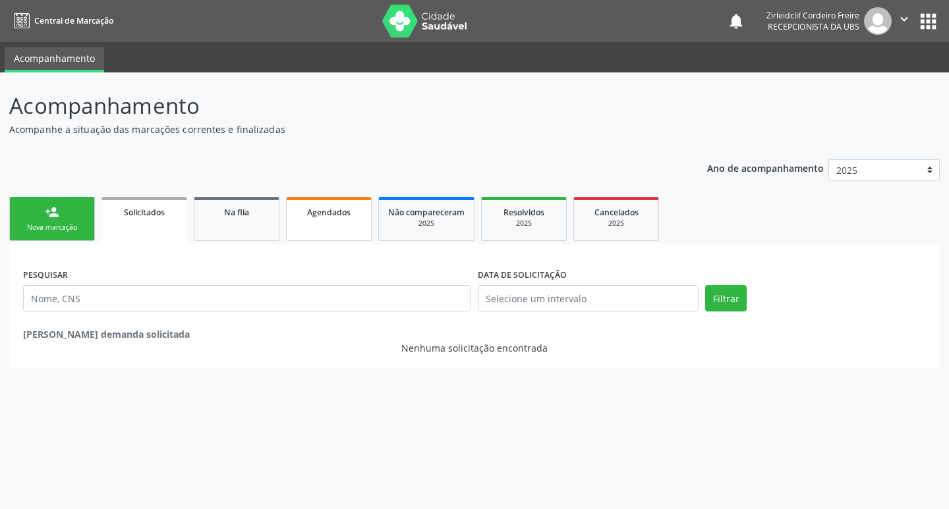
click at [331, 226] on link "Agendados" at bounding box center [329, 219] width 86 height 44
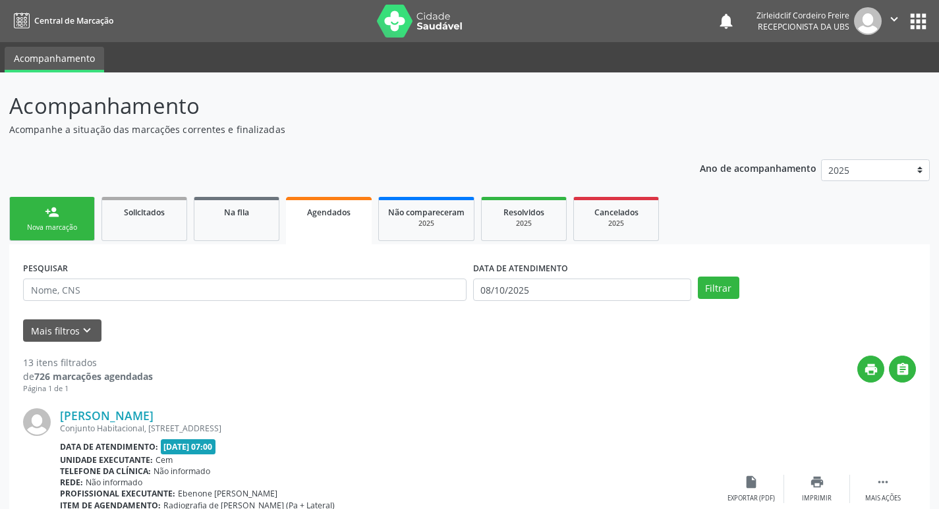
scroll to position [198, 0]
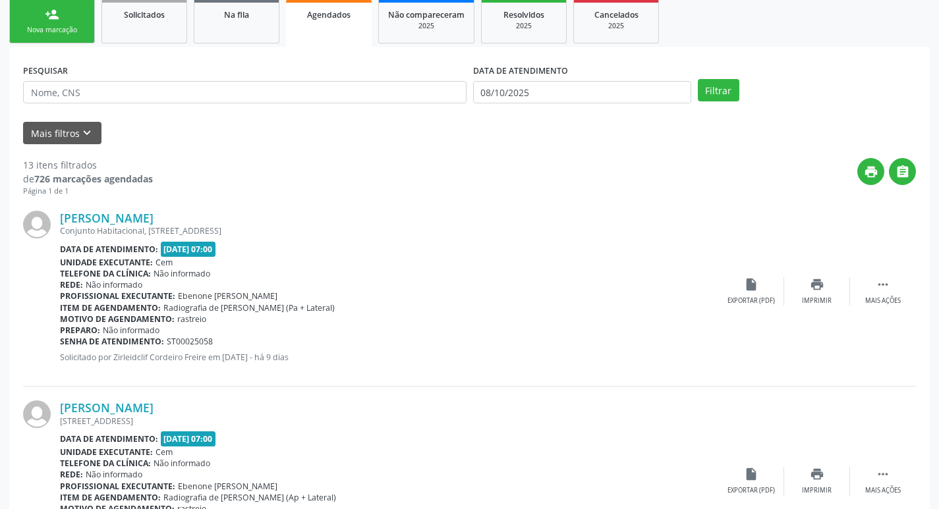
click at [53, 24] on link "person_add Nova marcação" at bounding box center [52, 21] width 86 height 44
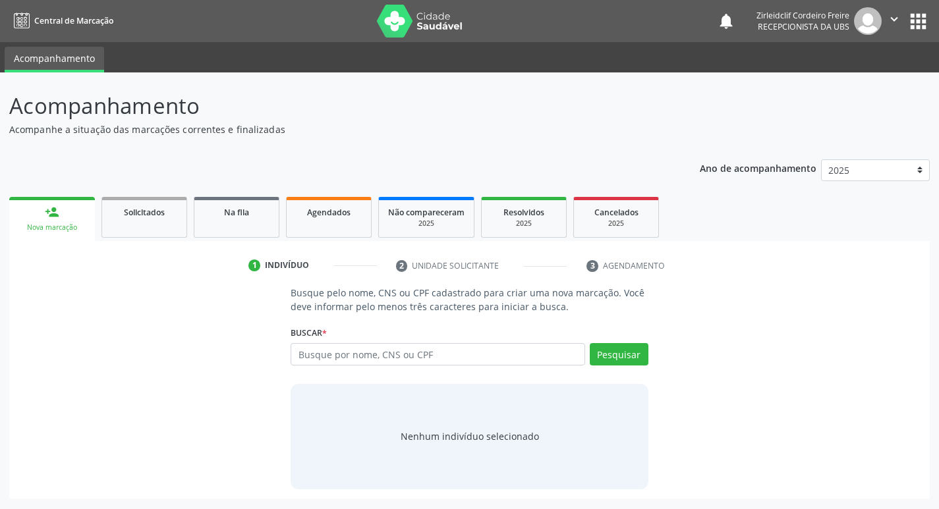
scroll to position [0, 0]
click at [379, 351] on input "text" at bounding box center [443, 354] width 298 height 22
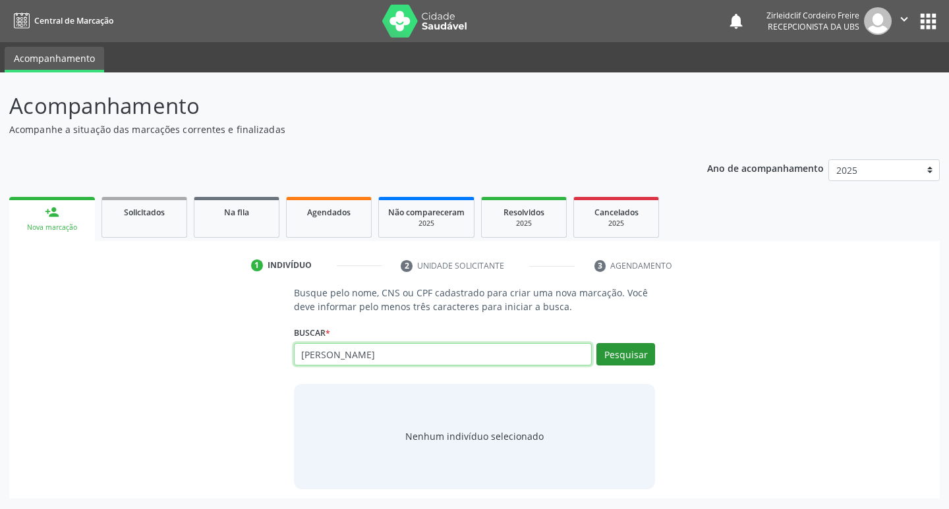
type input "[PERSON_NAME]"
click at [611, 360] on button "Pesquisar" at bounding box center [625, 354] width 59 height 22
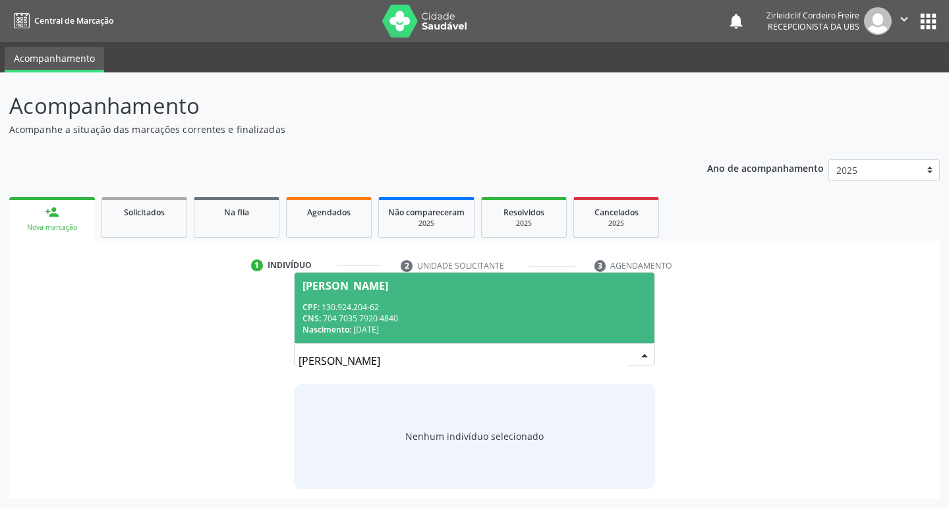
click at [459, 300] on span "[PERSON_NAME] CPF: 130.924.204-62 CNS: 704 7035 7920 4840 Nascimento: [DATE]" at bounding box center [474, 308] width 360 height 70
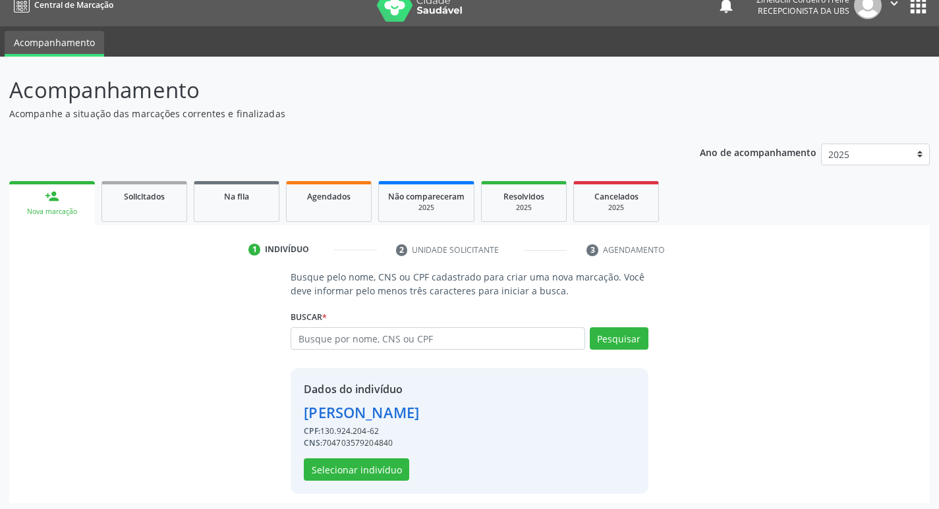
scroll to position [19, 0]
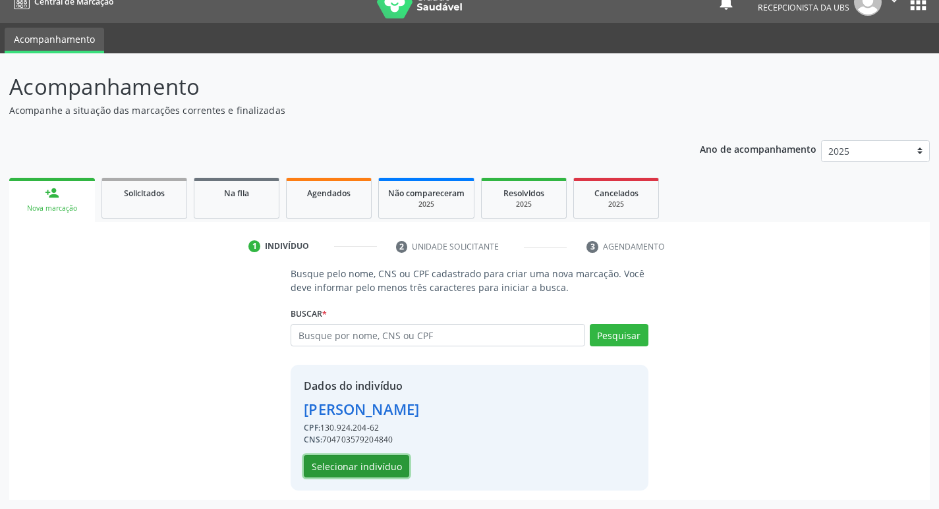
click at [332, 471] on button "Selecionar indivíduo" at bounding box center [356, 466] width 105 height 22
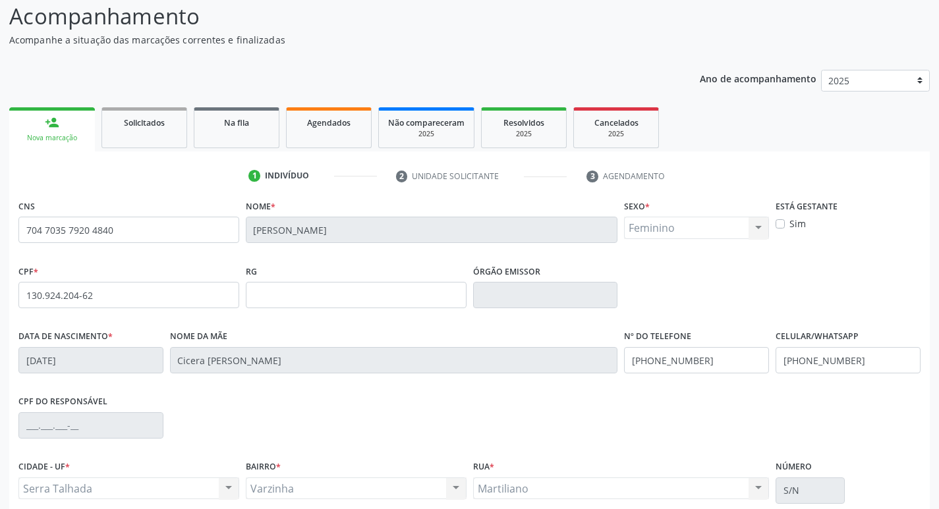
scroll to position [205, 0]
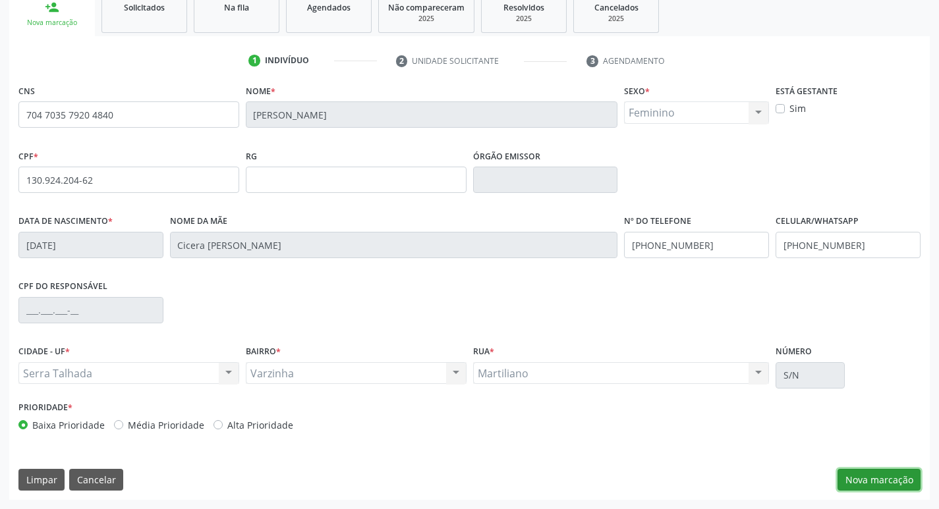
click at [854, 482] on button "Nova marcação" at bounding box center [878, 480] width 83 height 22
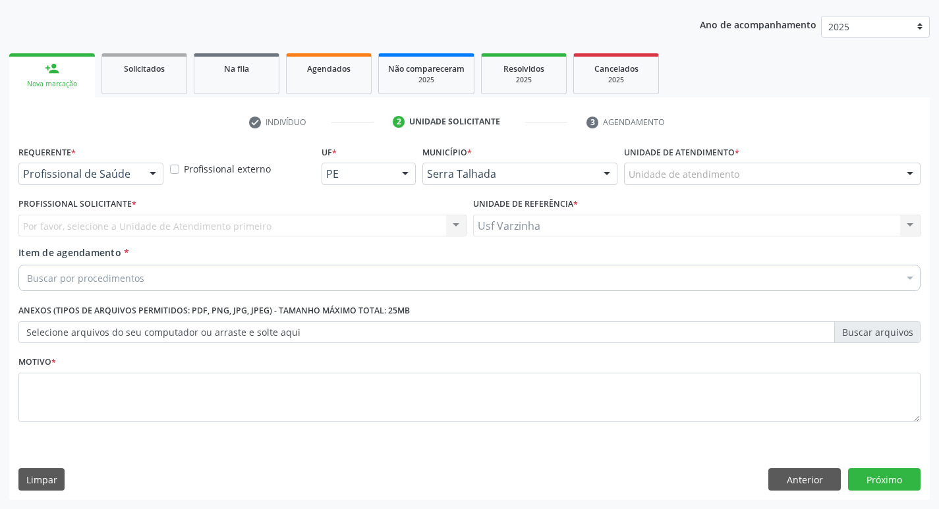
click at [155, 177] on div at bounding box center [153, 174] width 20 height 22
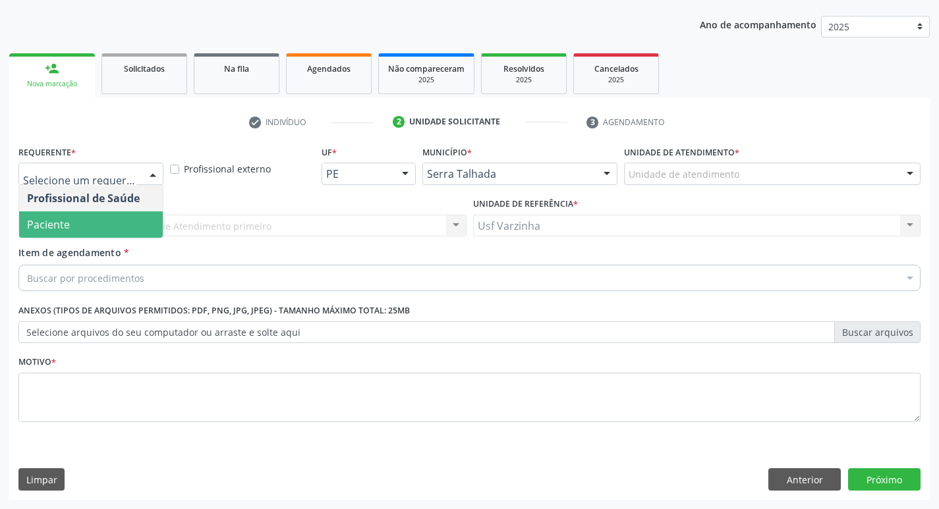
click at [104, 223] on span "Paciente" at bounding box center [91, 224] width 144 height 26
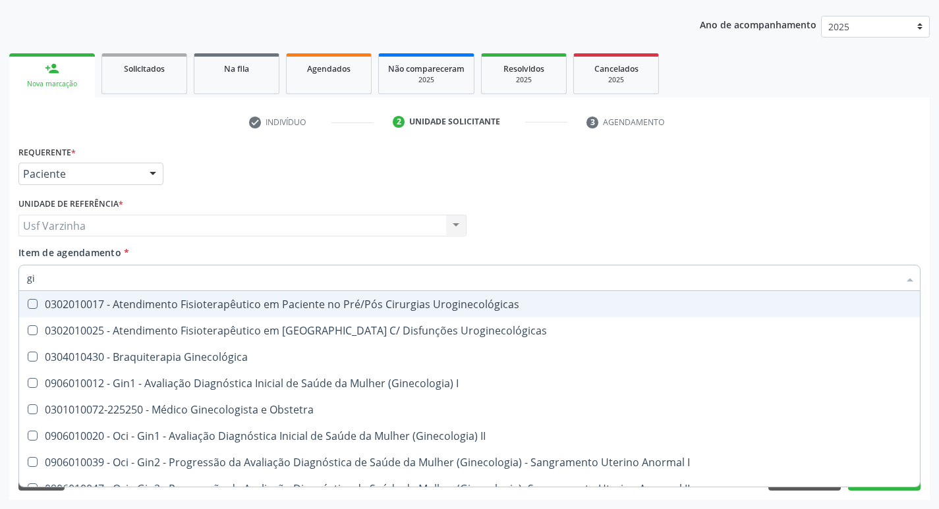
type input "g"
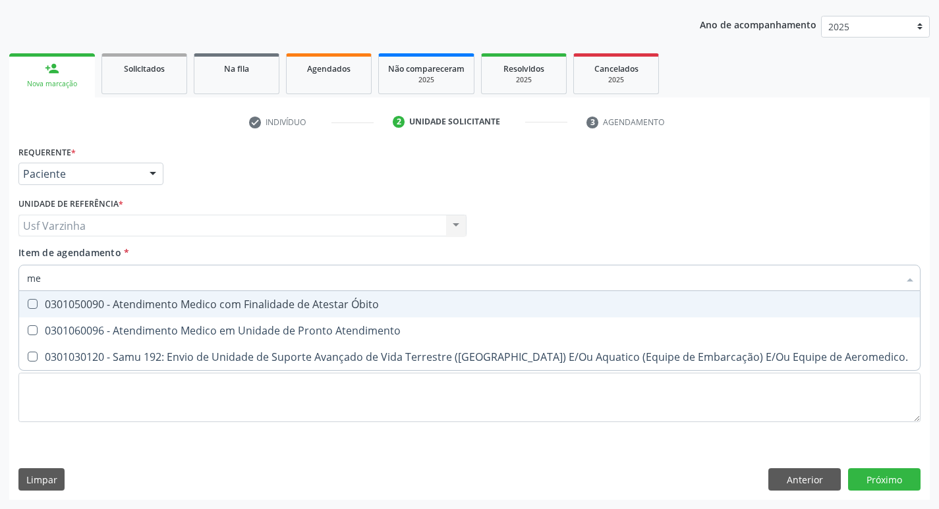
type input "m"
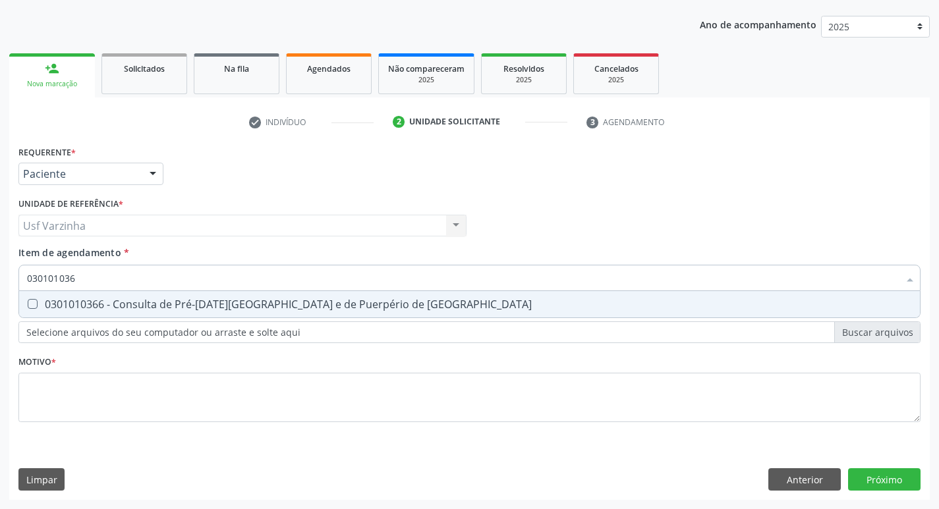
type input "0301010366"
click at [32, 304] on Risco at bounding box center [33, 304] width 10 height 10
click at [28, 304] on Risco "checkbox" at bounding box center [23, 304] width 9 height 9
checkbox Risco "true"
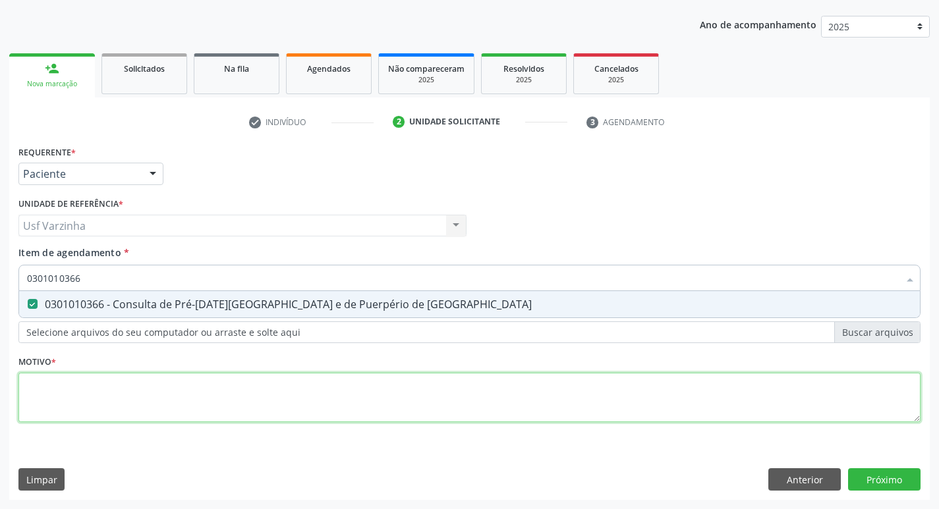
click at [57, 405] on div "Requerente * Paciente Profissional de Saúde Paciente Nenhum resultado encontrad…" at bounding box center [469, 291] width 902 height 298
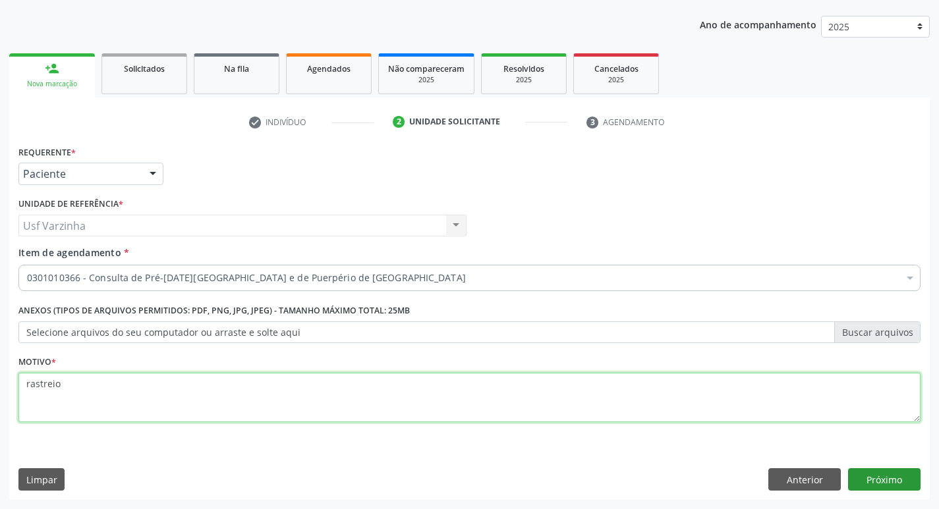
type textarea "rastreio"
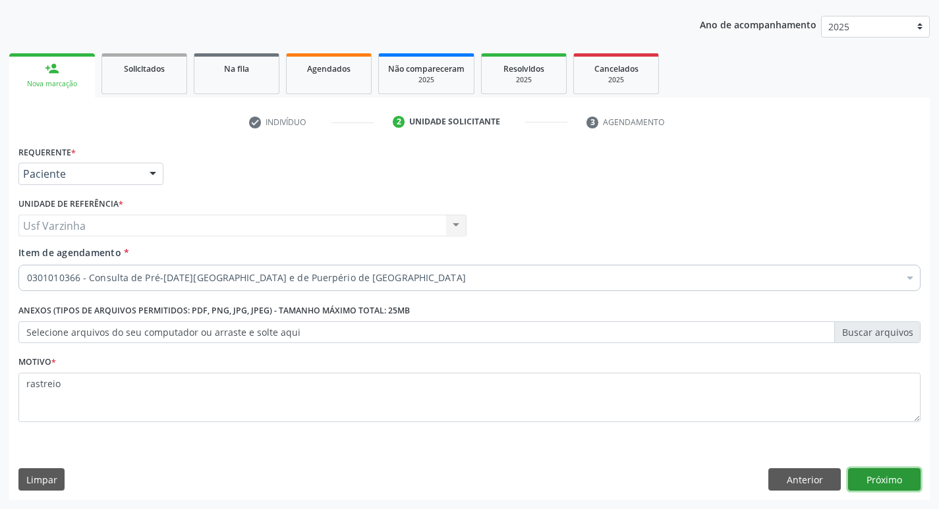
click at [897, 486] on button "Próximo" at bounding box center [884, 479] width 72 height 22
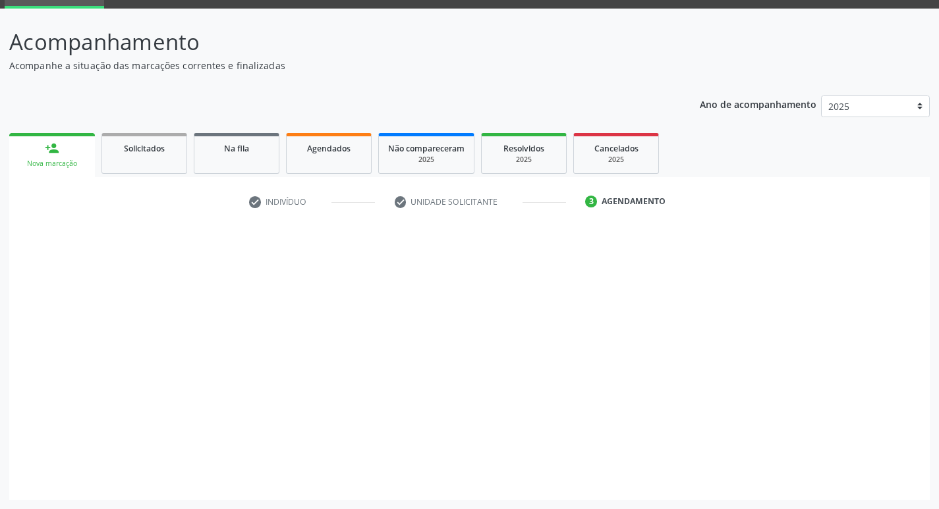
scroll to position [64, 0]
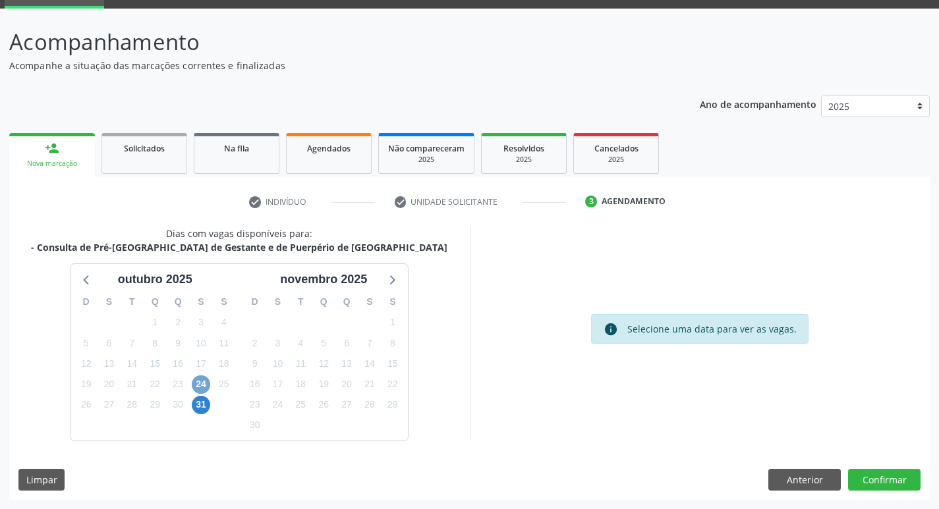
click at [197, 388] on span "24" at bounding box center [201, 385] width 18 height 18
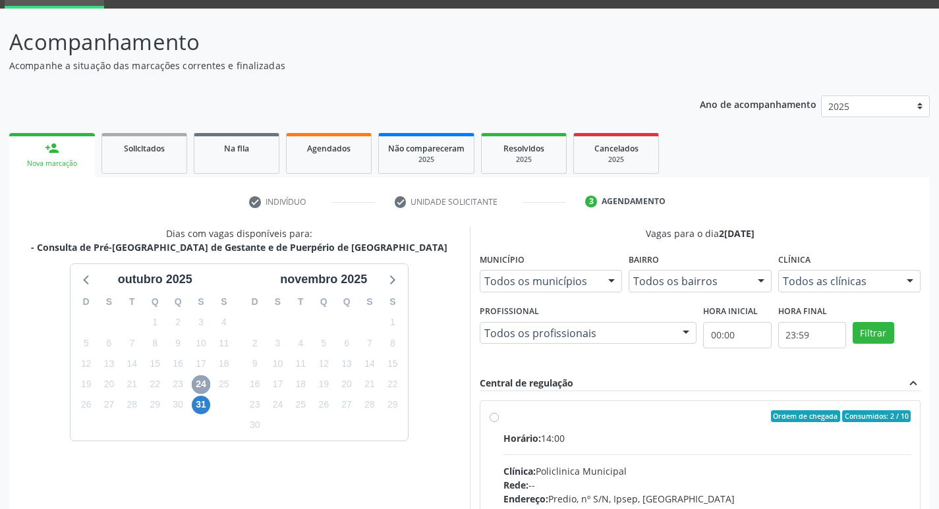
scroll to position [130, 0]
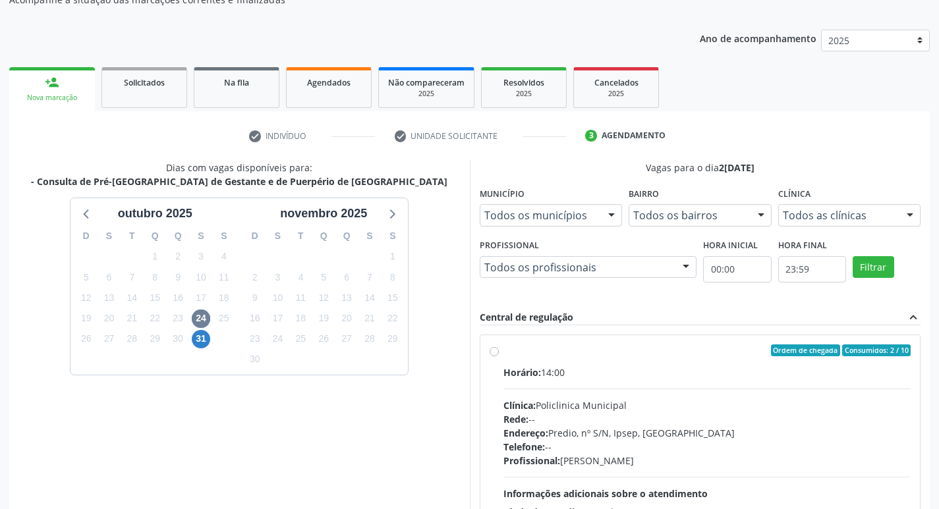
click at [503, 354] on label "Ordem de chegada Consumidos: 2 / 10 Horário: 14:00 Clínica: Policlinica Municip…" at bounding box center [707, 446] width 408 height 202
click at [491, 354] on input "Ordem de chegada Consumidos: 2 / 10 Horário: 14:00 Clínica: Policlinica Municip…" at bounding box center [493, 351] width 9 height 12
radio input "true"
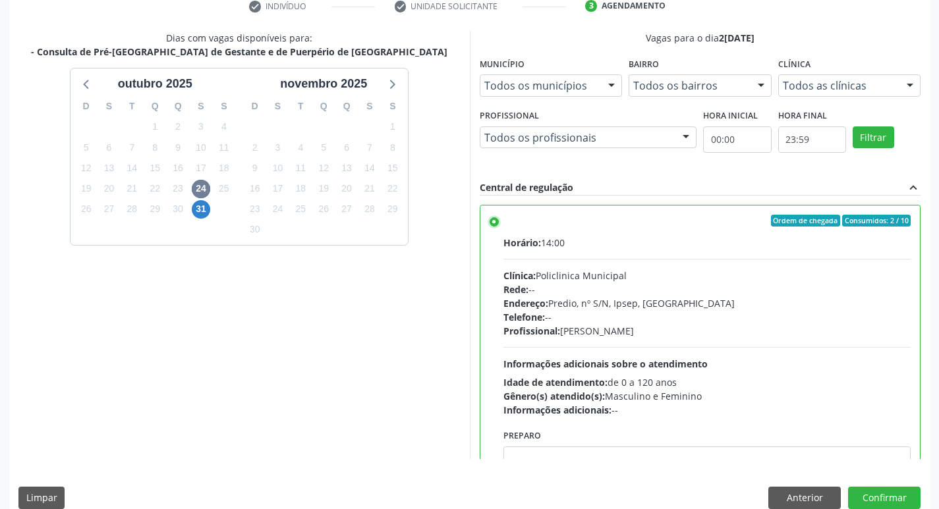
scroll to position [278, 0]
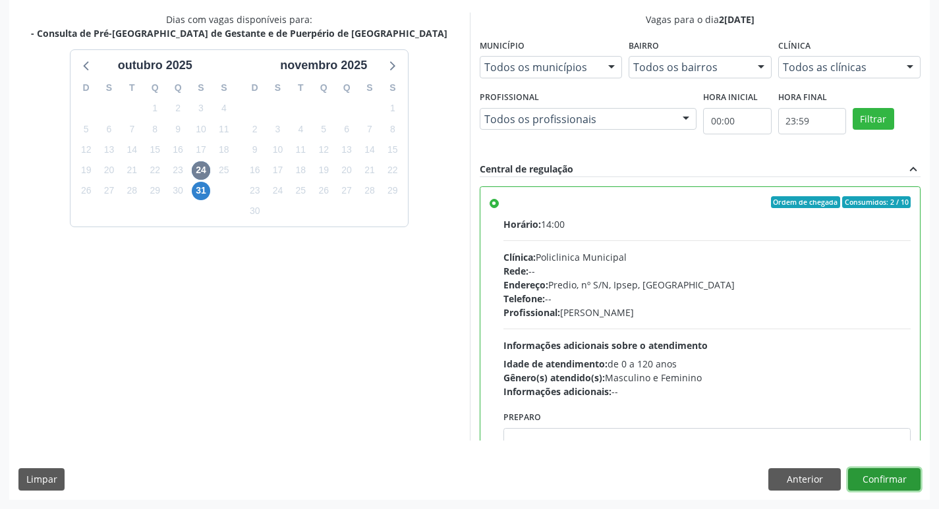
click at [884, 484] on button "Confirmar" at bounding box center [884, 479] width 72 height 22
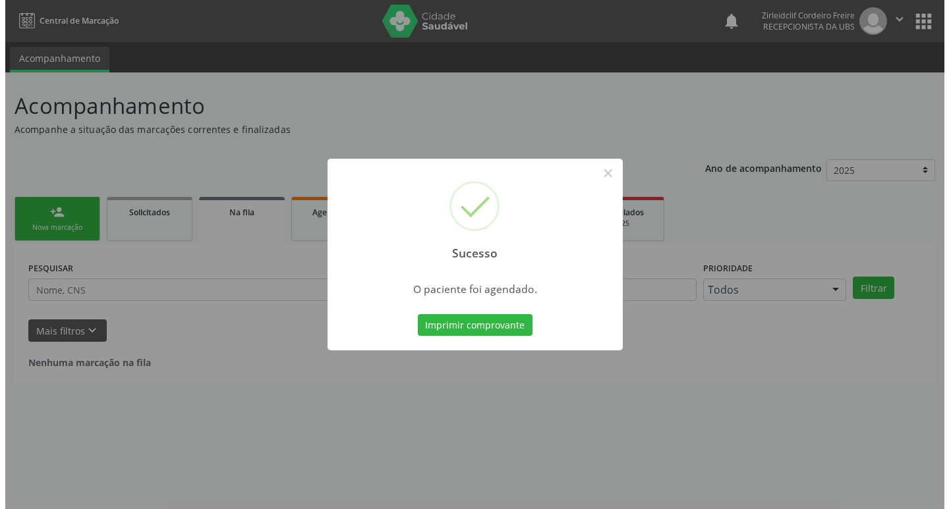
scroll to position [0, 0]
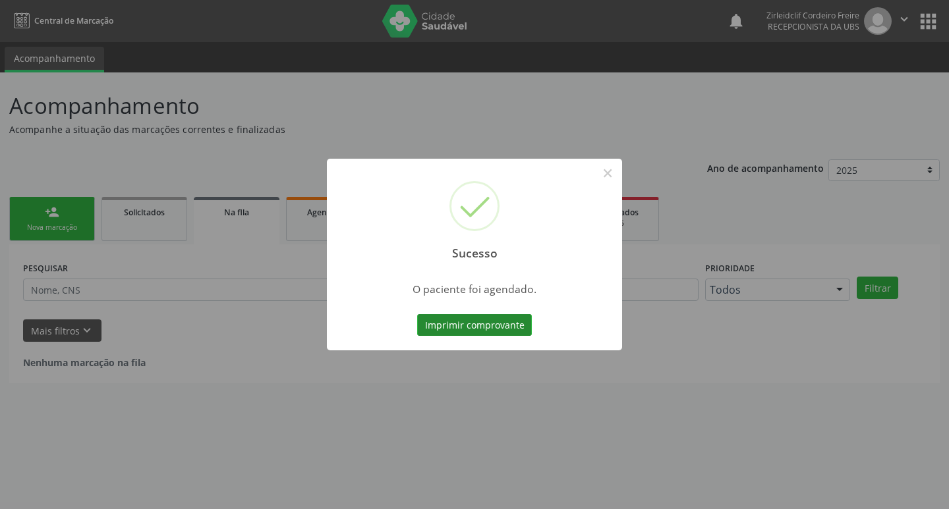
click at [459, 325] on button "Imprimir comprovante" at bounding box center [474, 325] width 115 height 22
